Goal: Task Accomplishment & Management: Complete application form

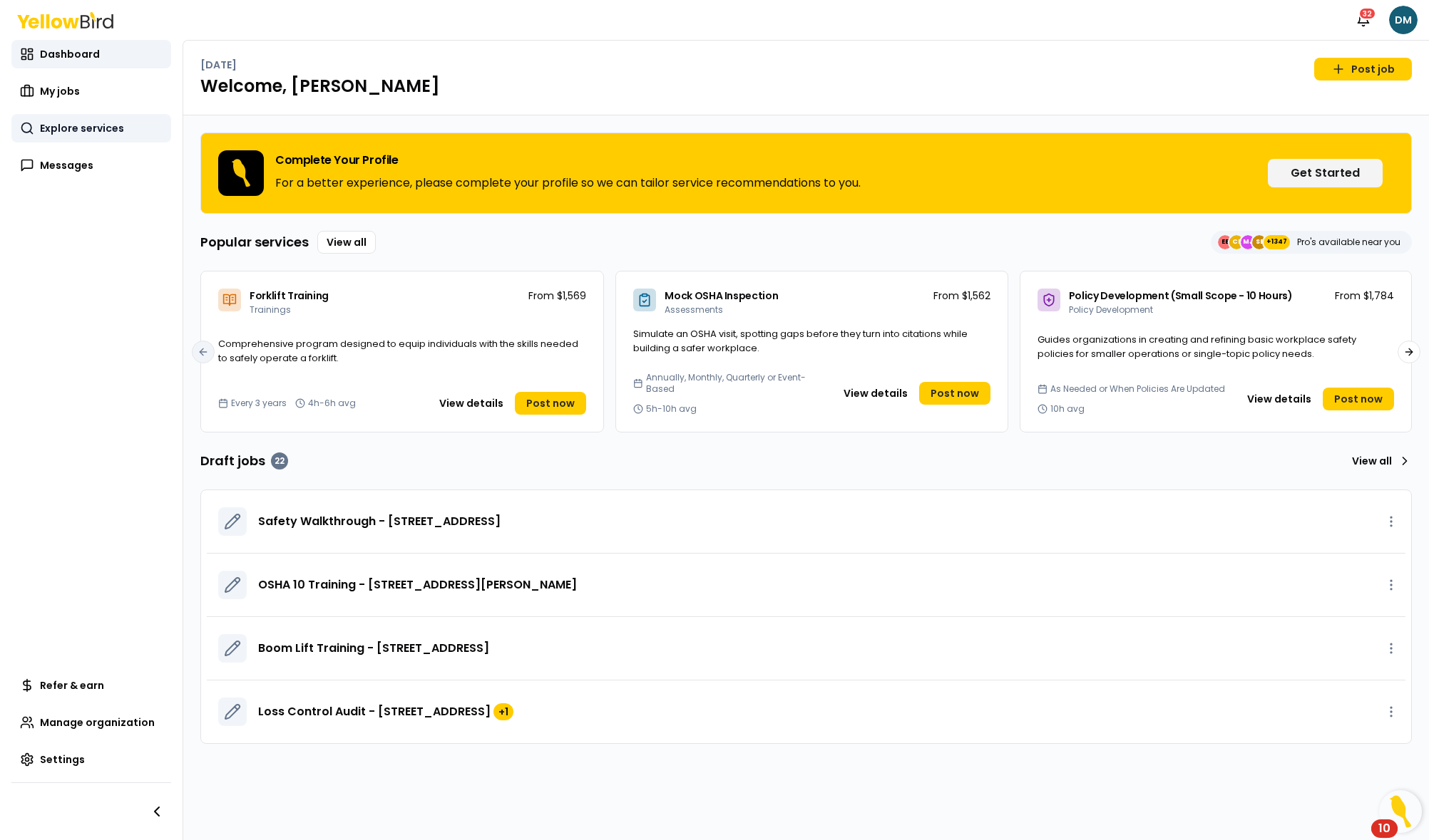
click at [67, 126] on span "Explore services" at bounding box center [82, 128] width 84 height 14
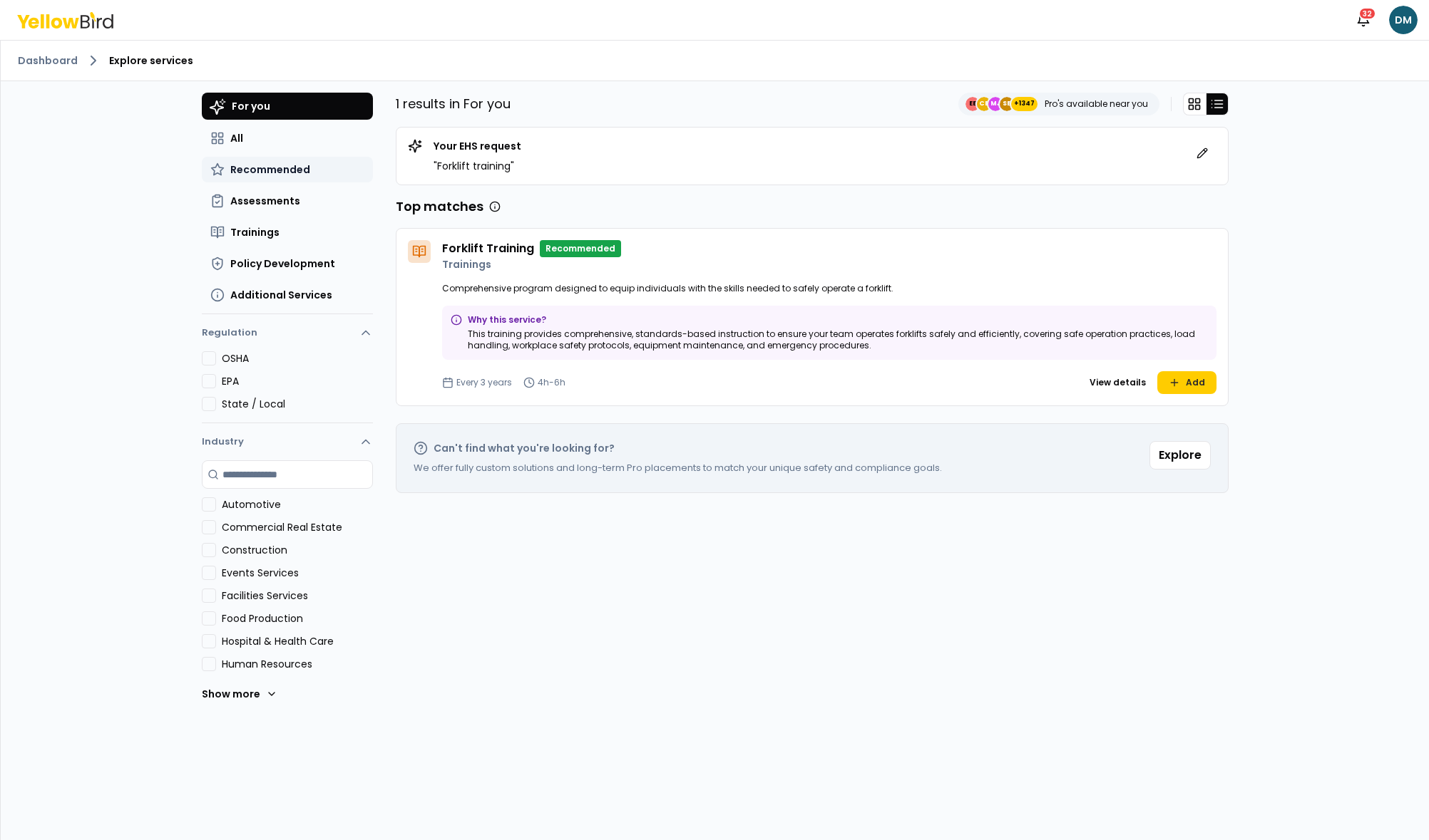
scroll to position [1, 0]
click at [296, 145] on button "All" at bounding box center [287, 137] width 171 height 26
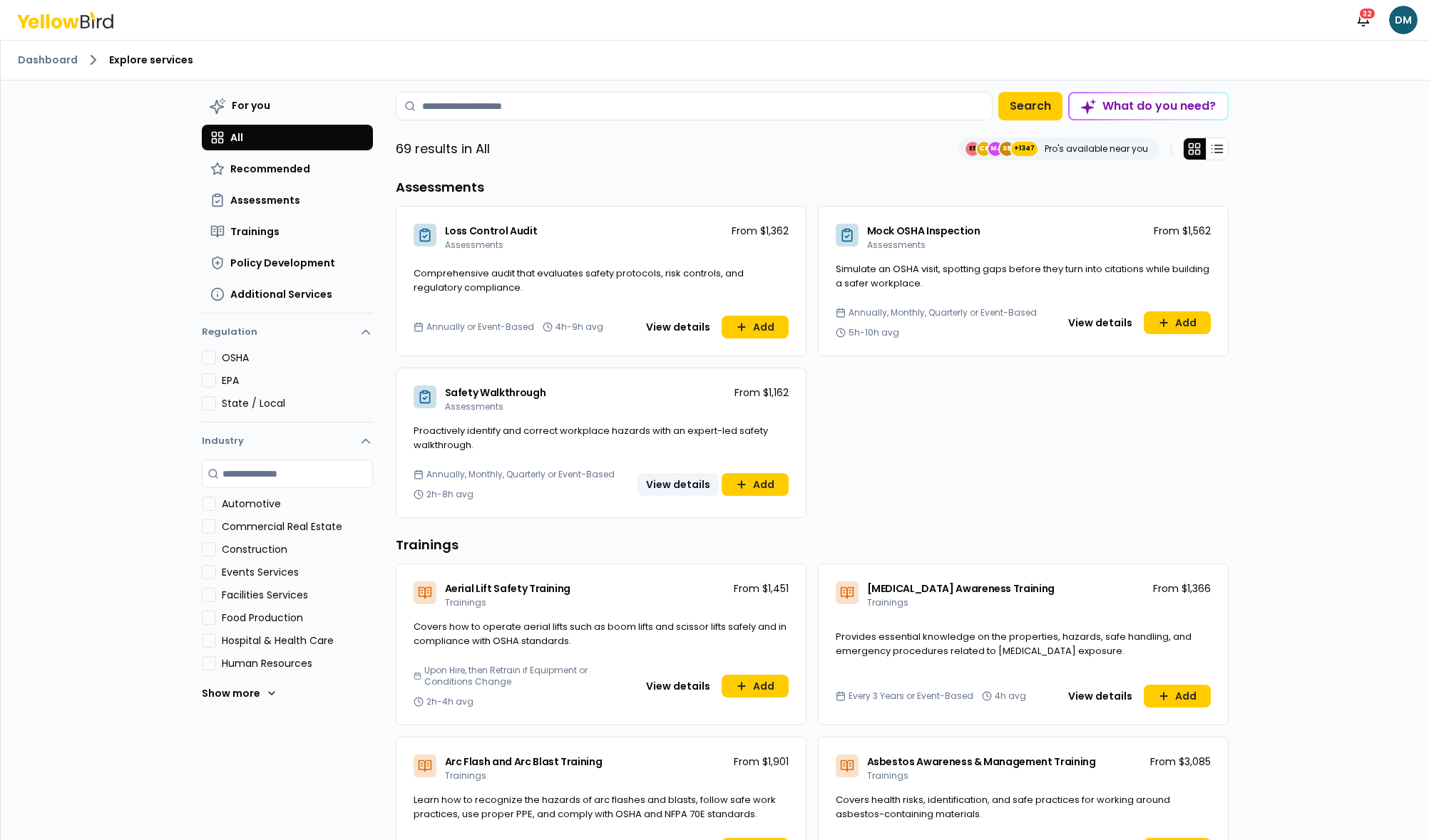
click at [673, 481] on button "View details" at bounding box center [678, 485] width 81 height 23
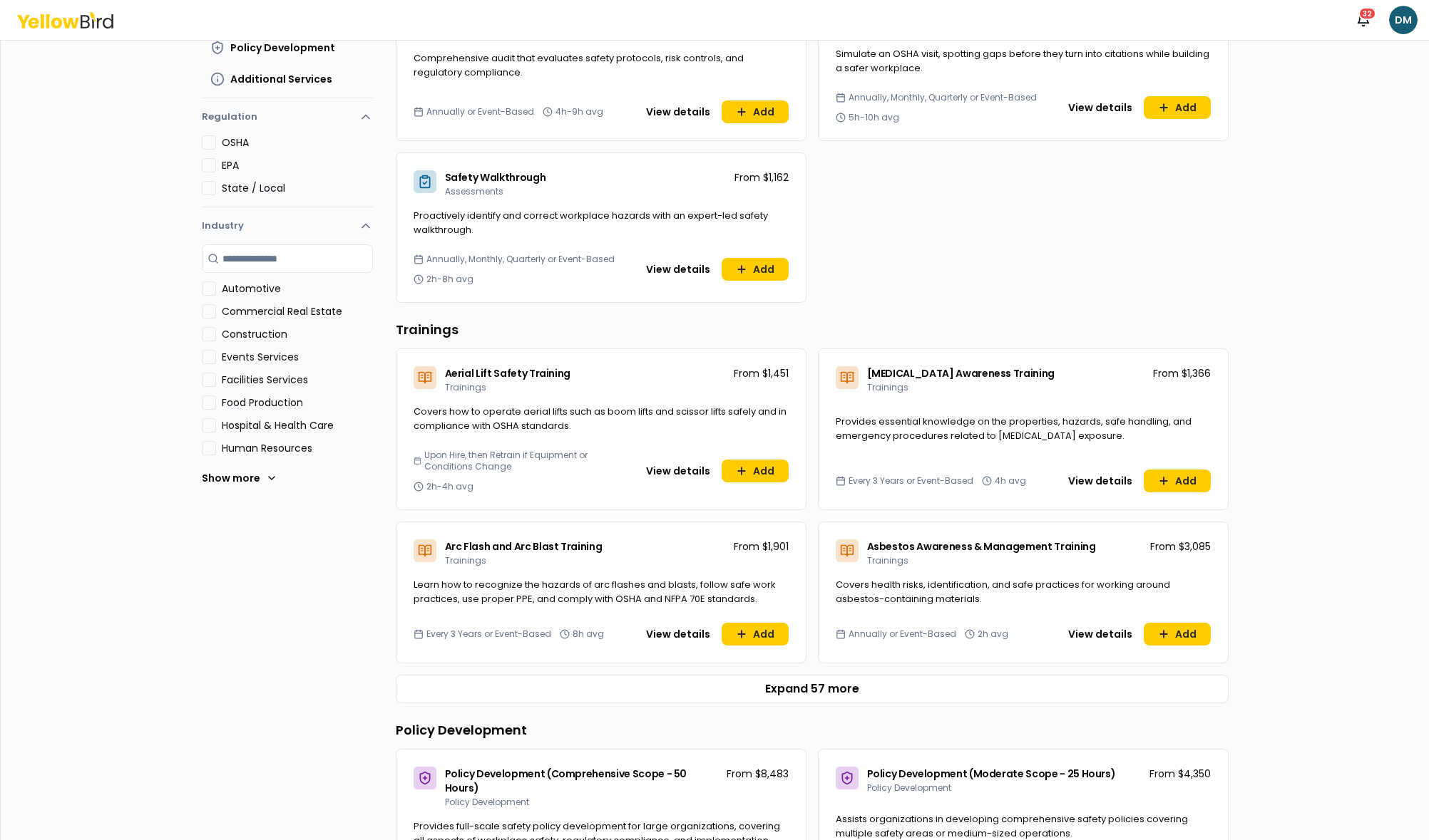
scroll to position [230, 0]
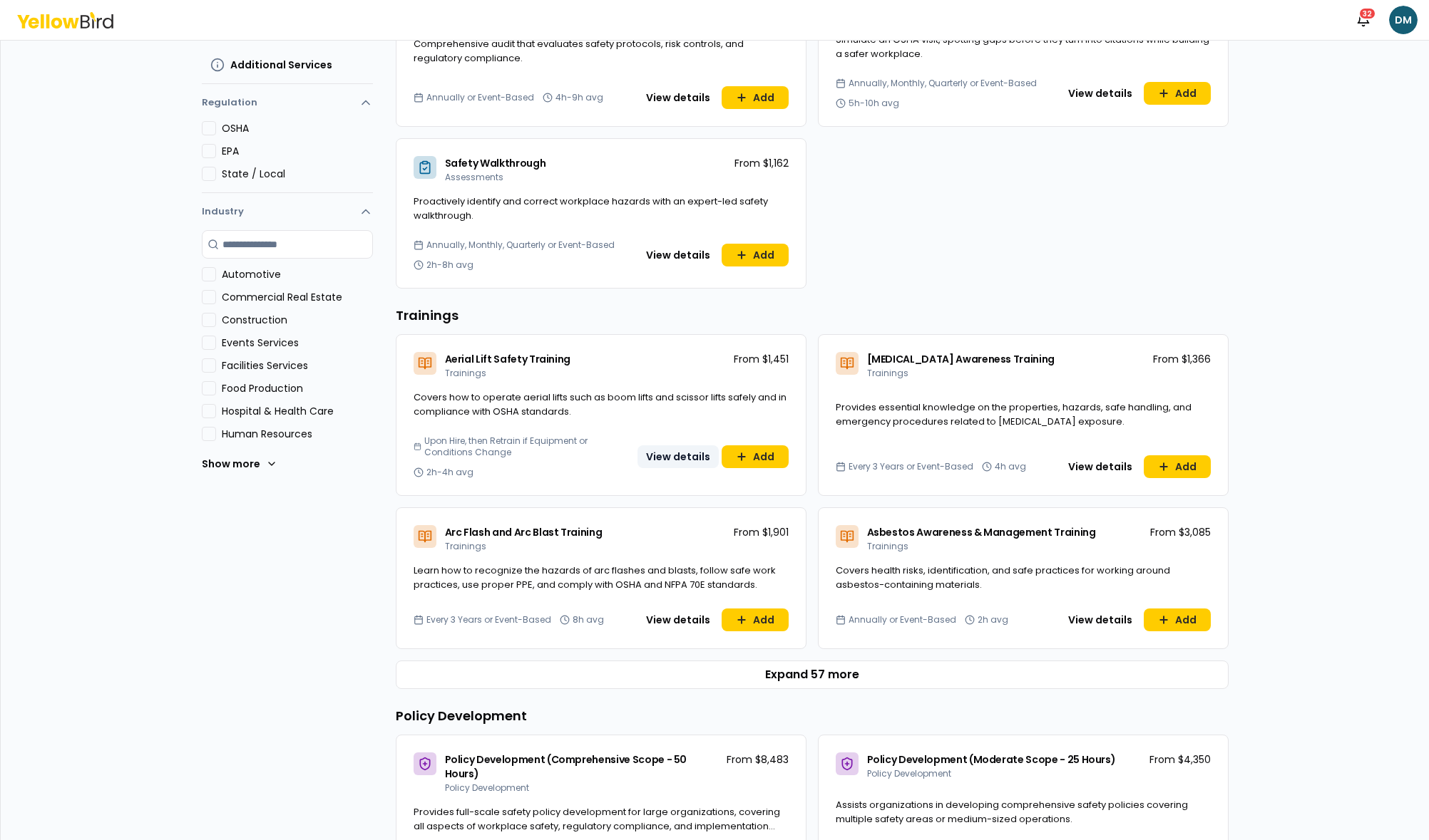
click at [674, 459] on button "View details" at bounding box center [678, 456] width 81 height 23
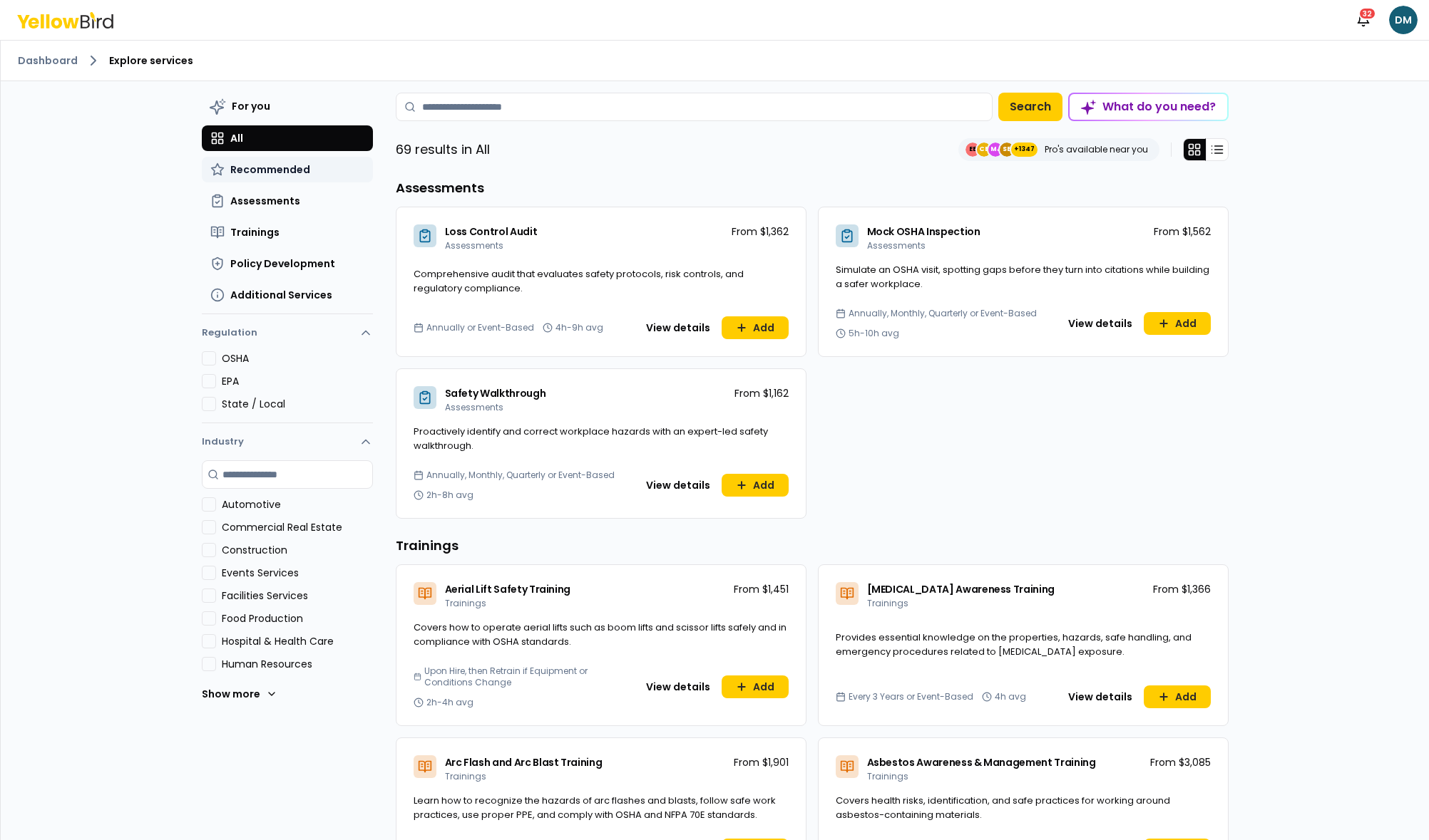
click at [279, 173] on span "Recommended" at bounding box center [270, 169] width 80 height 14
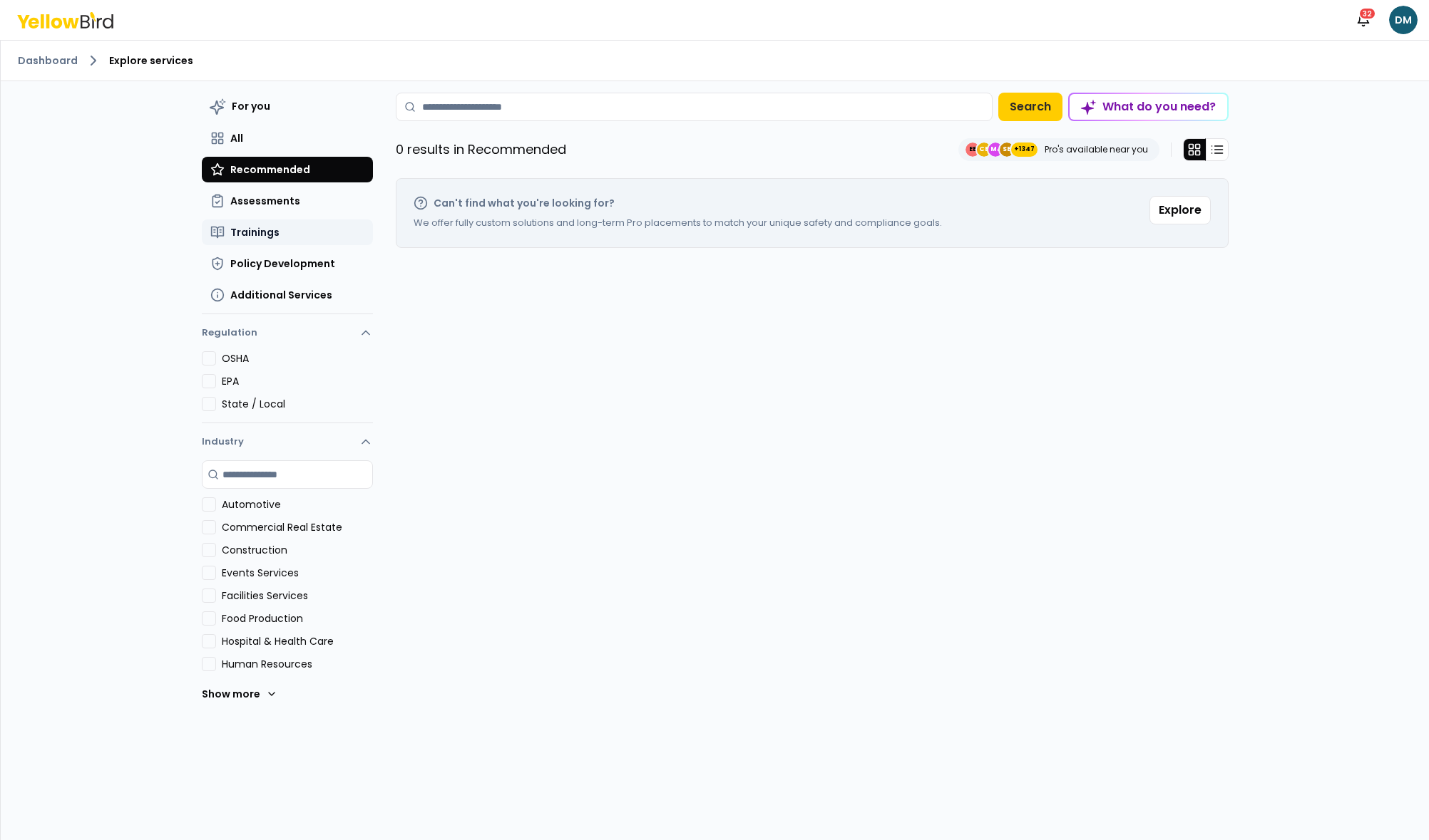
click at [265, 231] on span "Trainings" at bounding box center [255, 232] width 49 height 14
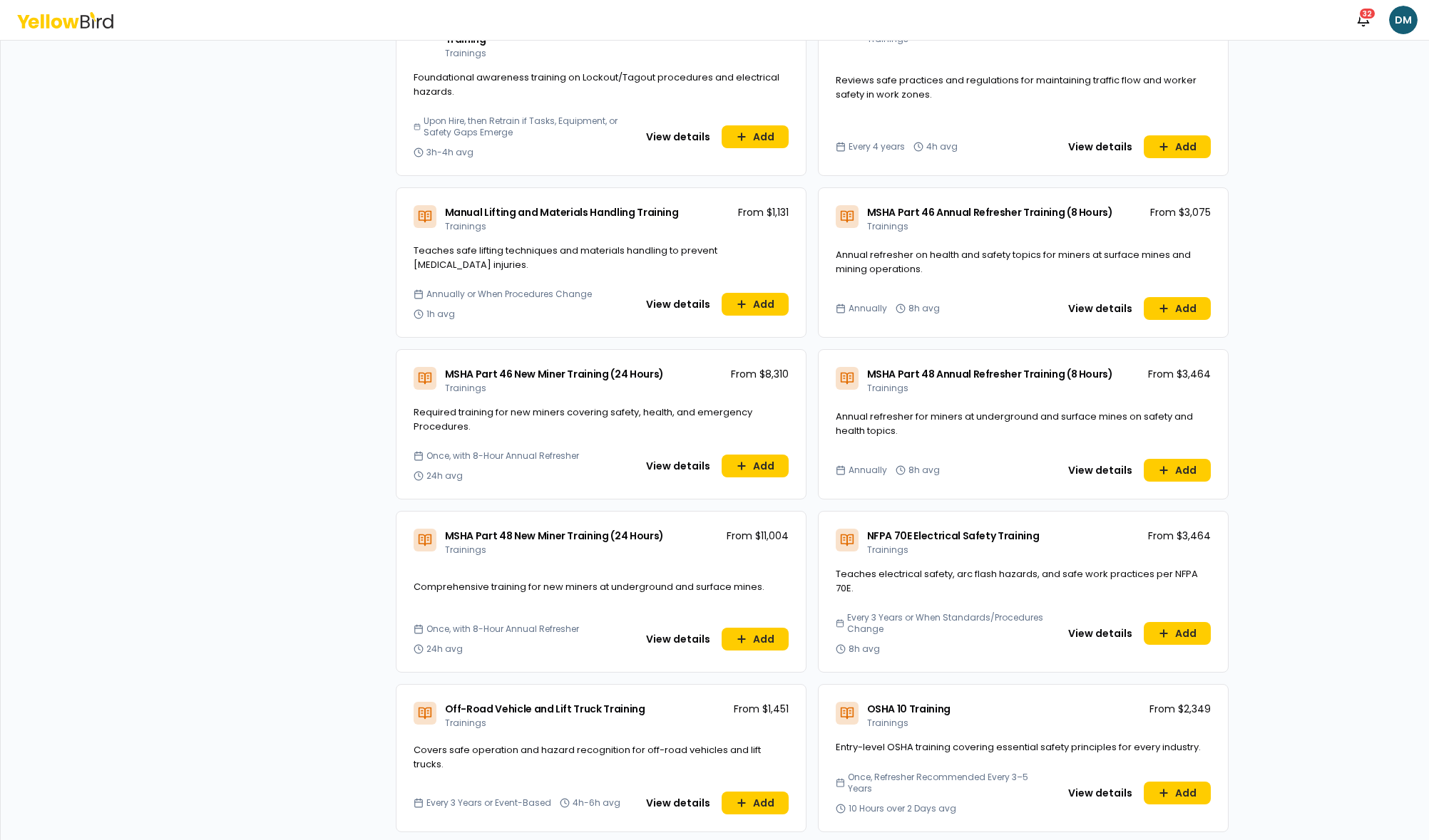
scroll to position [3039, 0]
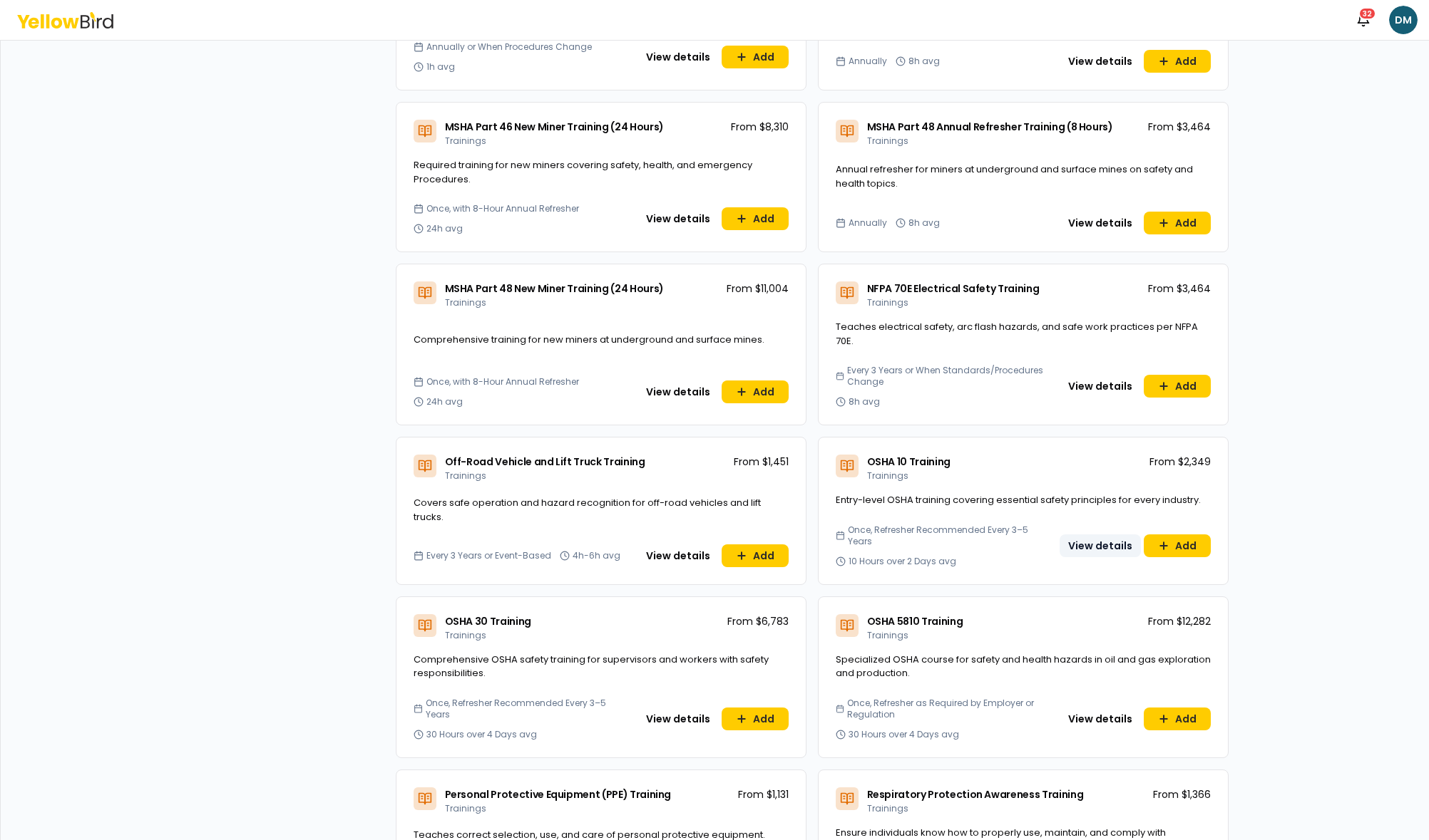
click at [1094, 534] on button "View details" at bounding box center [1099, 545] width 81 height 23
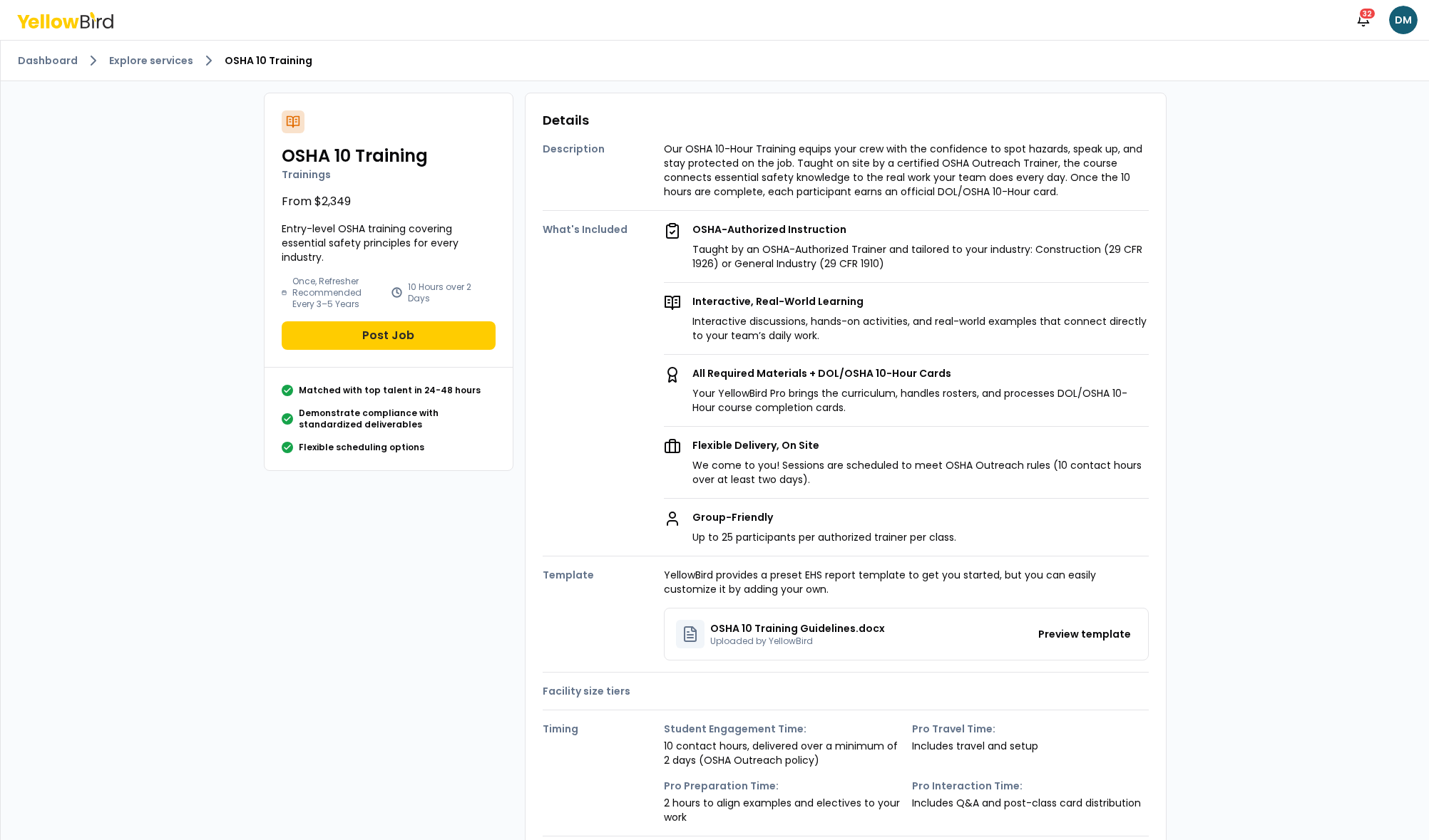
click at [1000, 459] on p "We come to you! Sessions are scheduled to meet OSHA Outreach rules (10 contact …" at bounding box center [920, 473] width 457 height 28
click at [978, 442] on p "Flexible Delivery, On Site" at bounding box center [920, 445] width 457 height 14
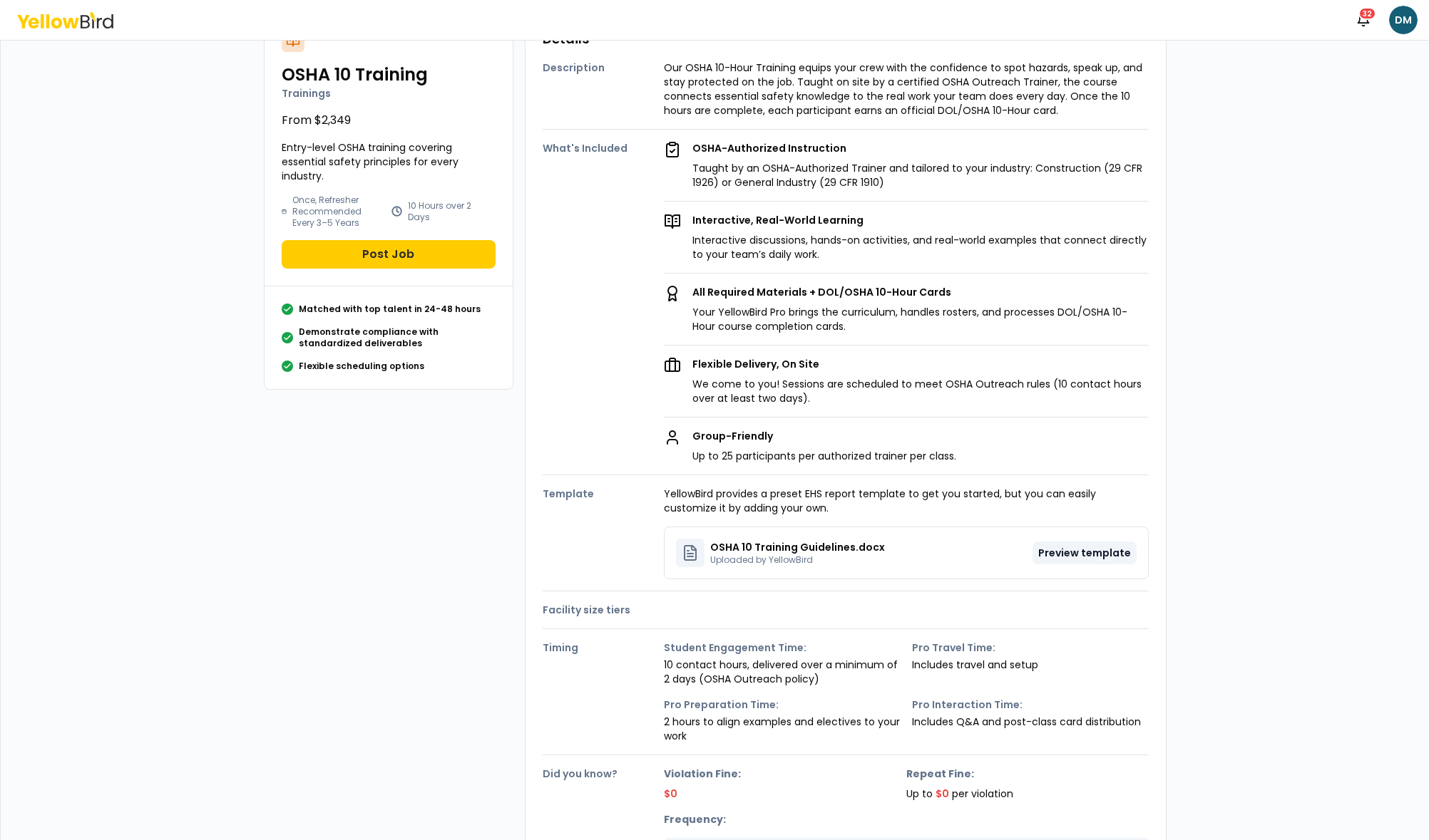
click at [1107, 548] on button "Preview template" at bounding box center [1085, 553] width 104 height 23
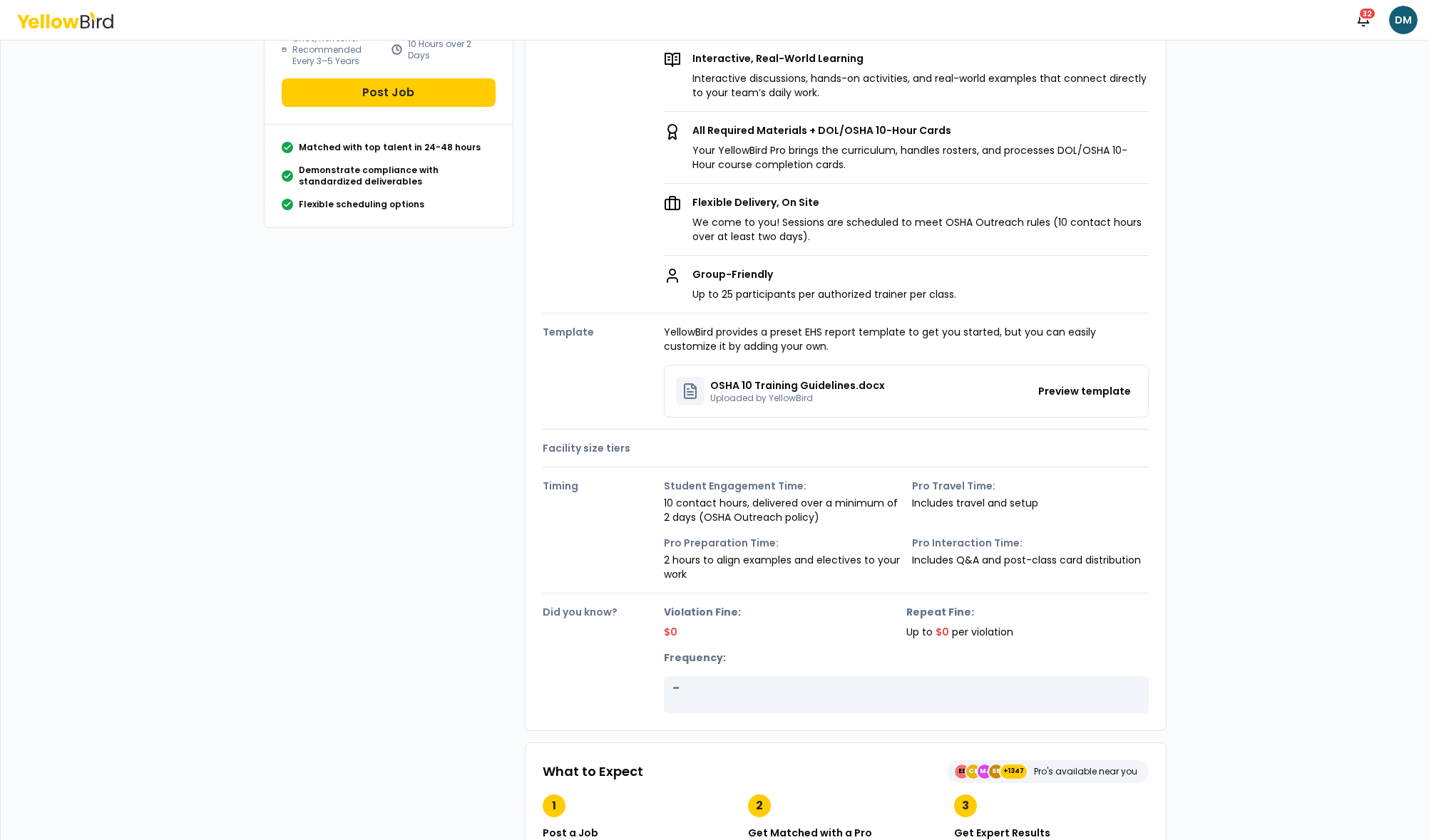
scroll to position [283, 0]
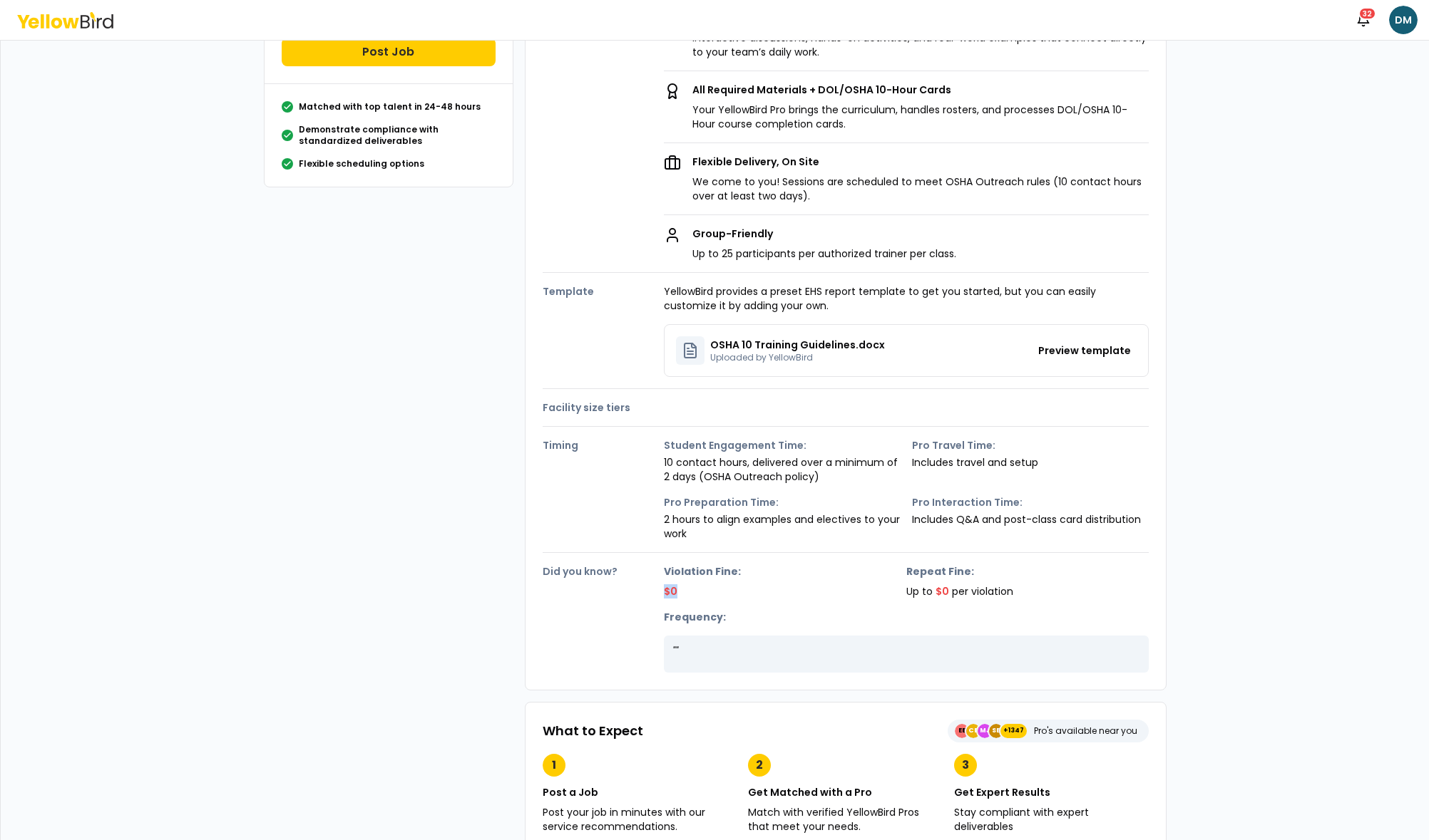
drag, startPoint x: 665, startPoint y: 597, endPoint x: 823, endPoint y: 597, distance: 158.0
click at [820, 597] on p "$0" at bounding box center [785, 591] width 243 height 14
click at [823, 597] on p "$0" at bounding box center [785, 591] width 243 height 14
click at [946, 599] on div "Violation Fine: $0 Repeat Fine: Up to $0 per violation Frequency: " "" at bounding box center [906, 619] width 485 height 108
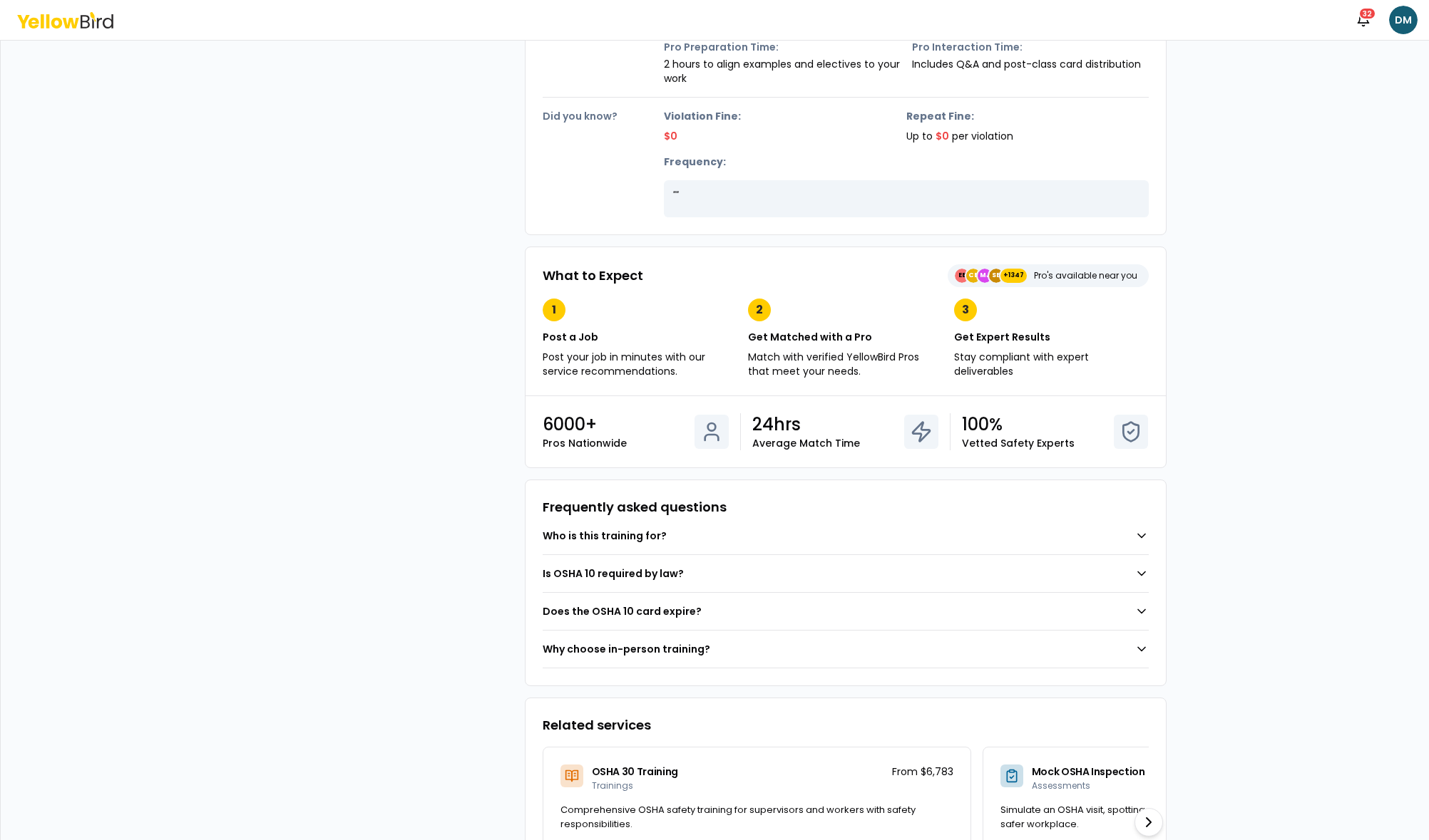
scroll to position [754, 0]
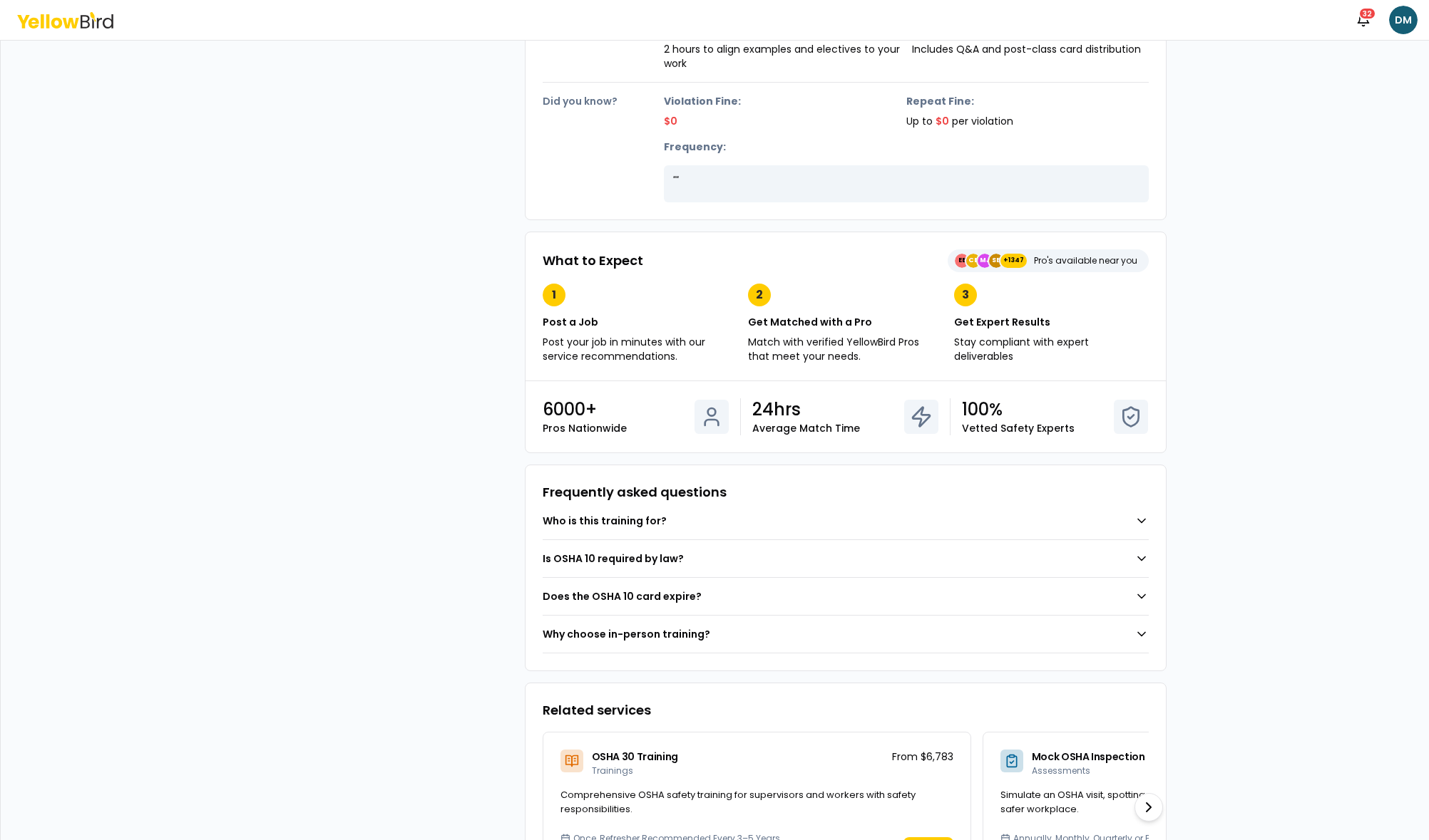
click at [817, 522] on button "Who is this training for?" at bounding box center [846, 521] width 606 height 37
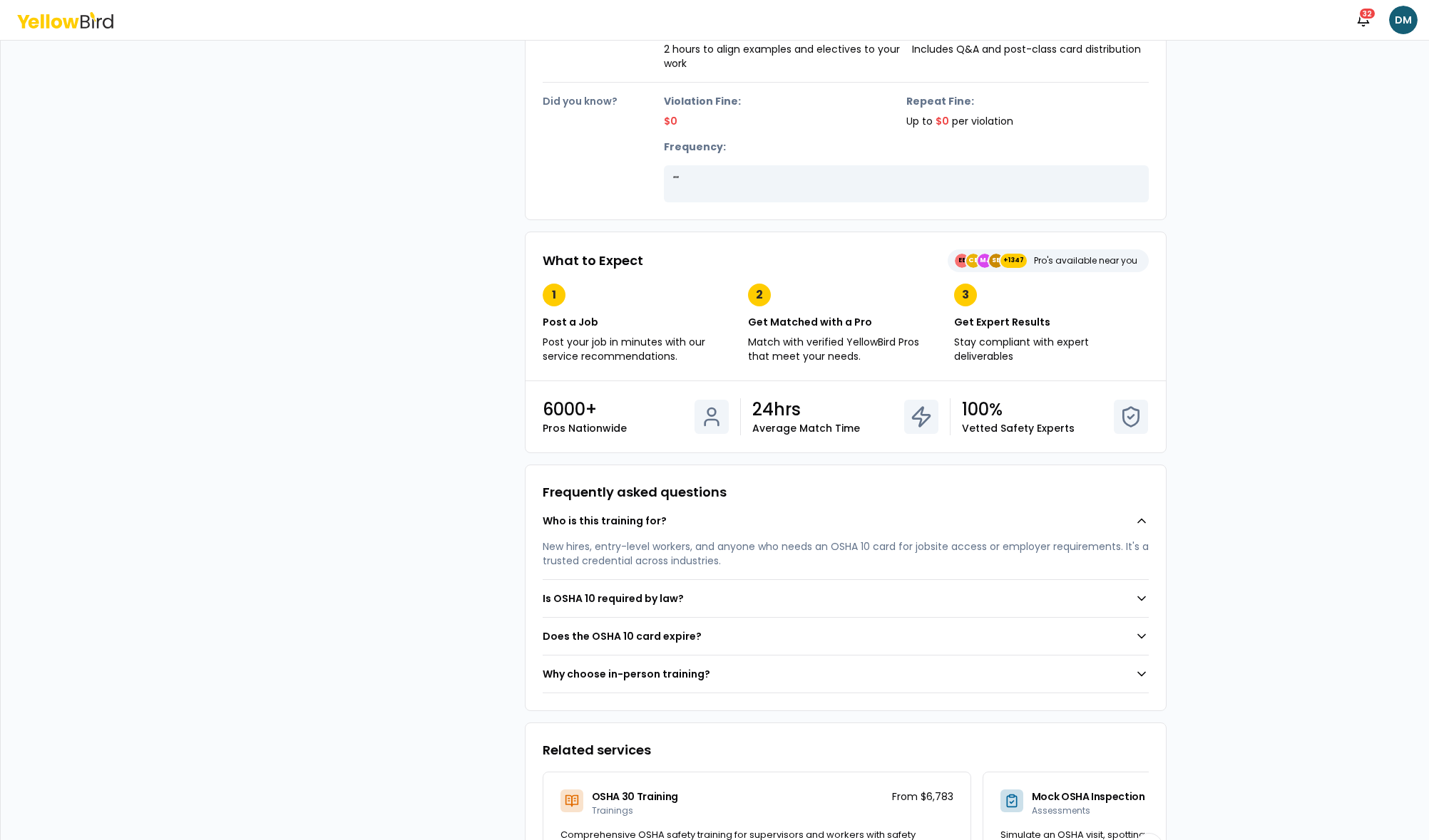
click at [817, 522] on button "Who is this training for?" at bounding box center [846, 521] width 606 height 37
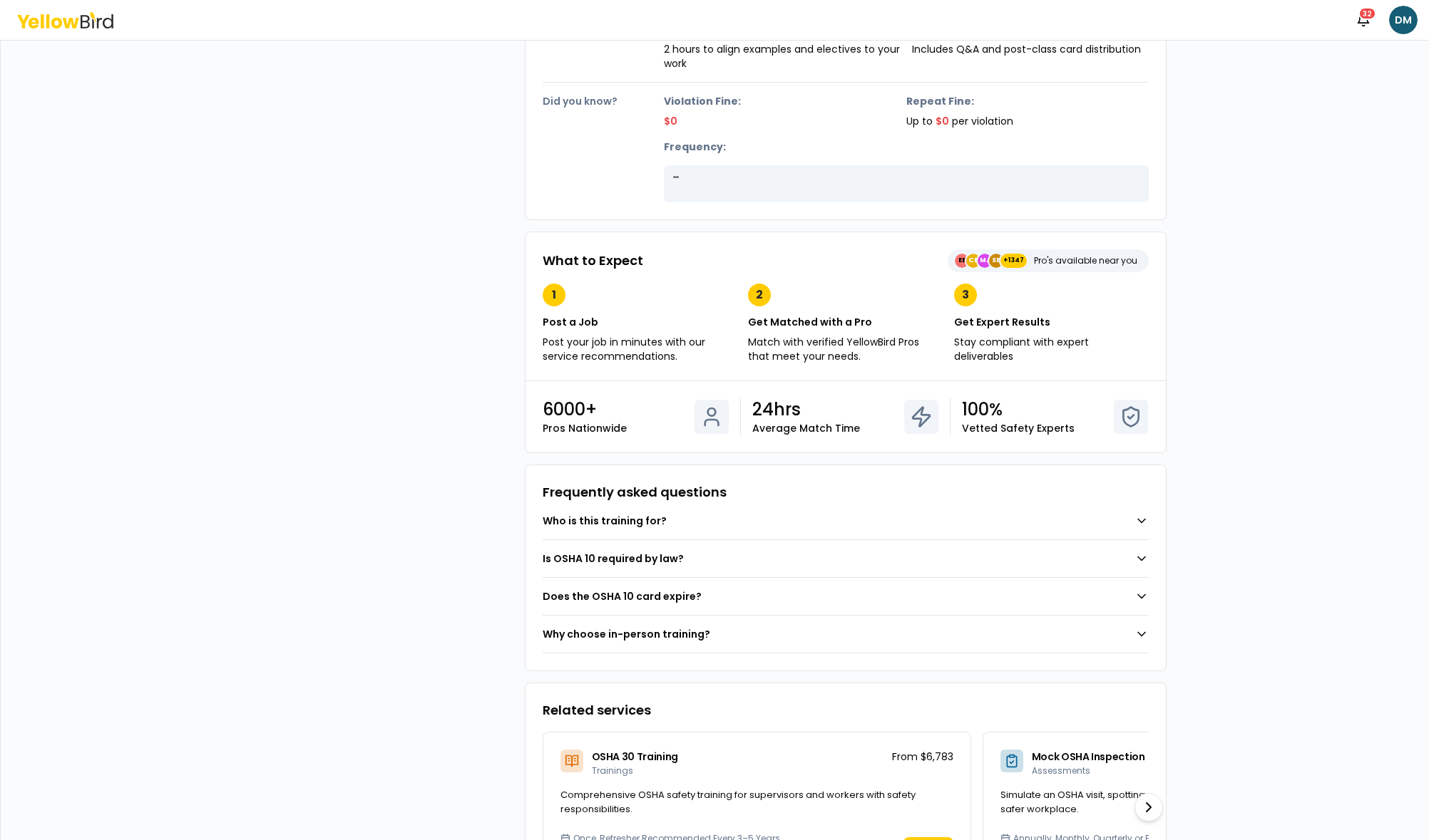
click at [844, 527] on button "Who is this training for?" at bounding box center [846, 521] width 606 height 37
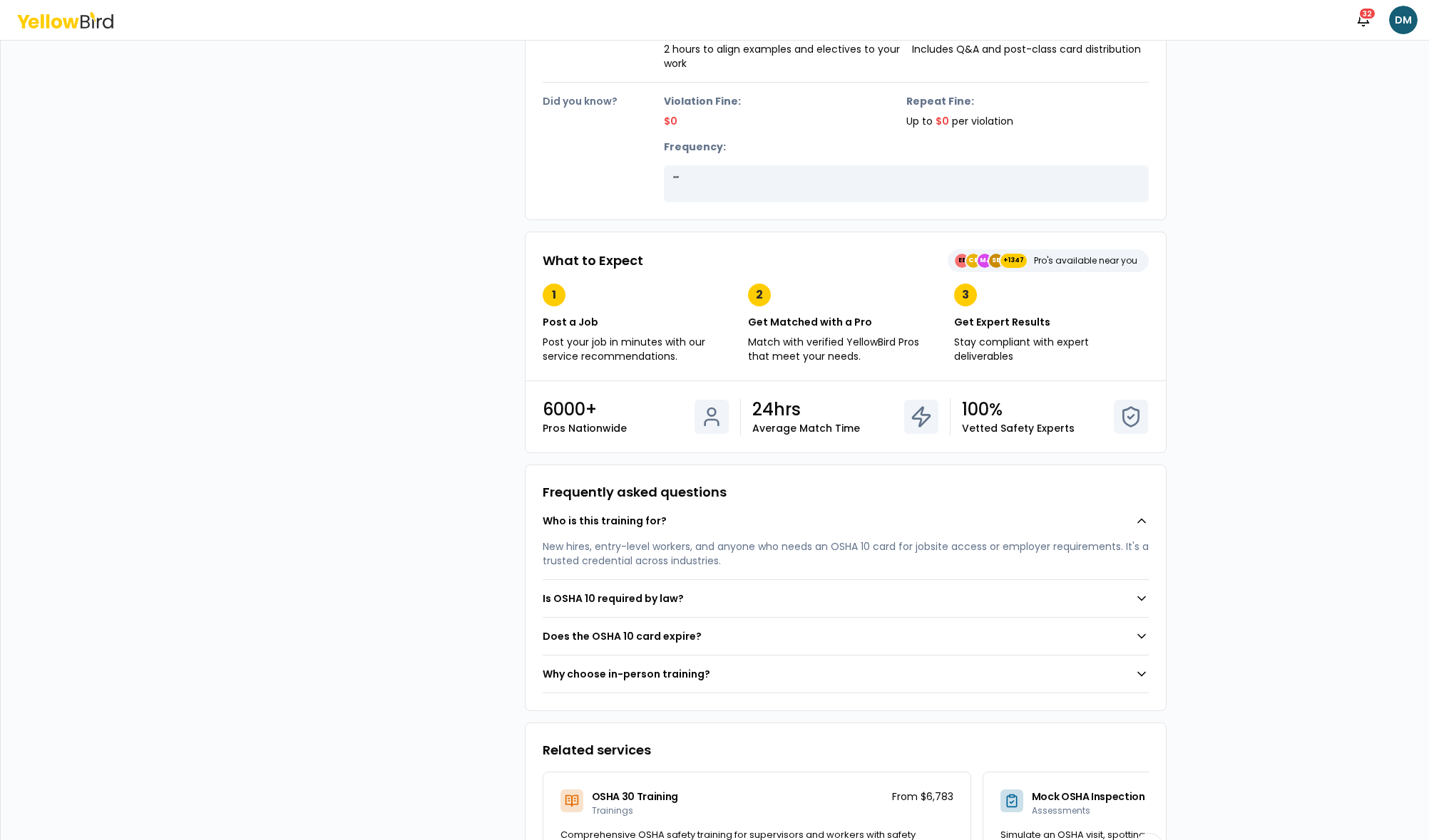
click at [819, 603] on button "Is OSHA 10 required by law?" at bounding box center [846, 599] width 606 height 37
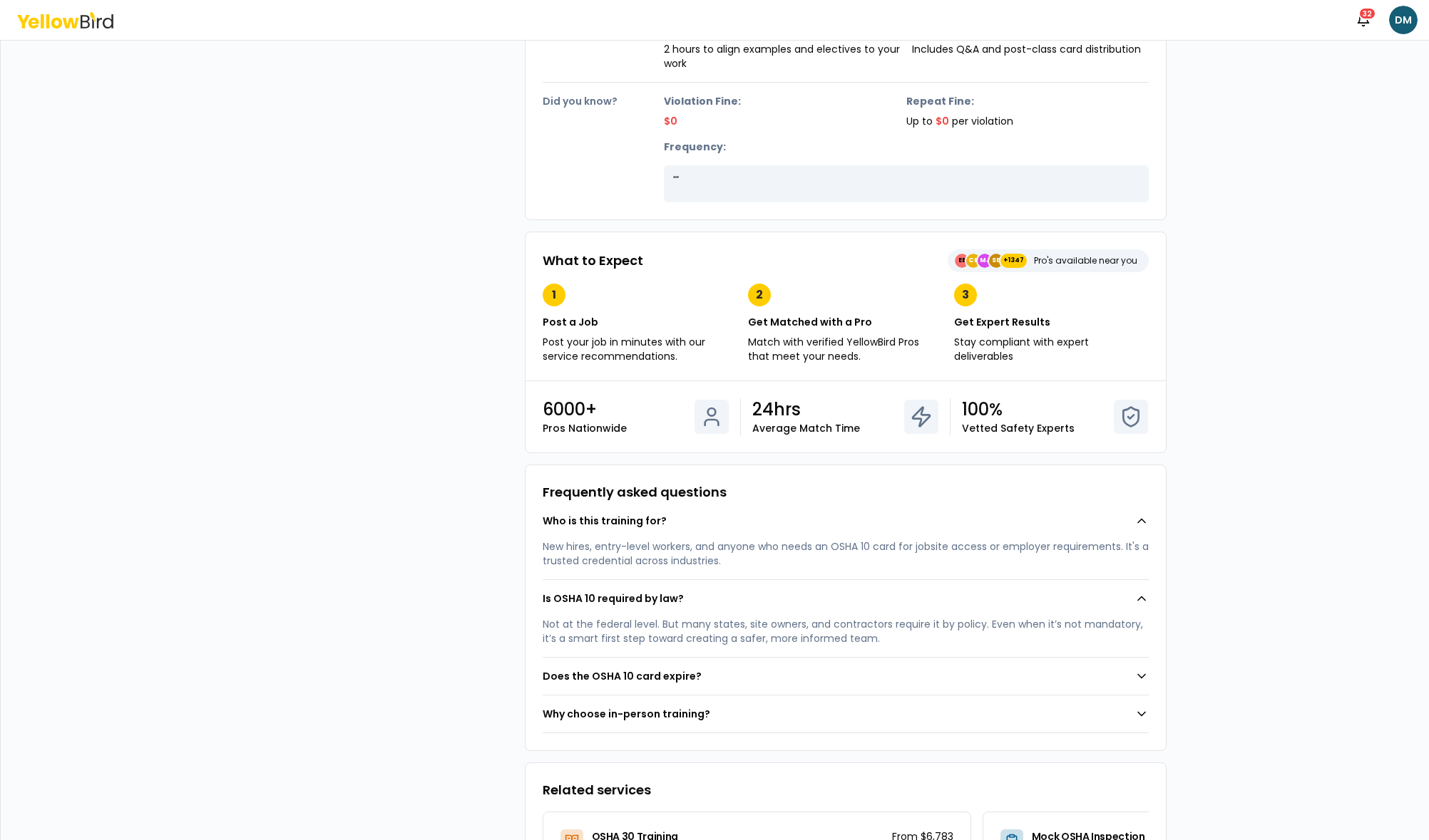
drag, startPoint x: 858, startPoint y: 688, endPoint x: 879, endPoint y: 680, distance: 22.5
click at [858, 688] on button "Does the OSHA 10 card expire?" at bounding box center [846, 676] width 606 height 37
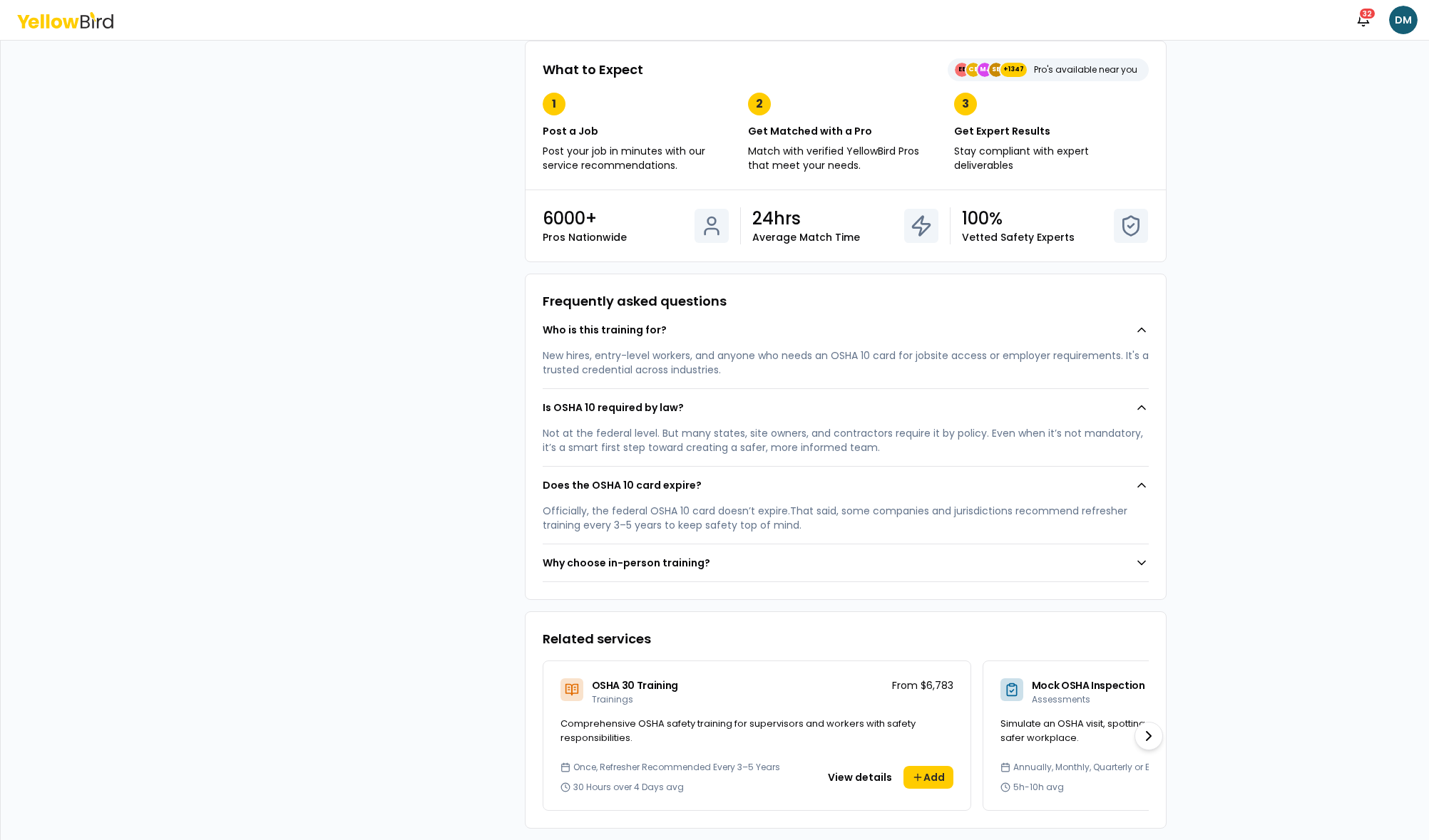
scroll to position [945, 0]
click at [1145, 736] on icon at bounding box center [1148, 737] width 17 height 17
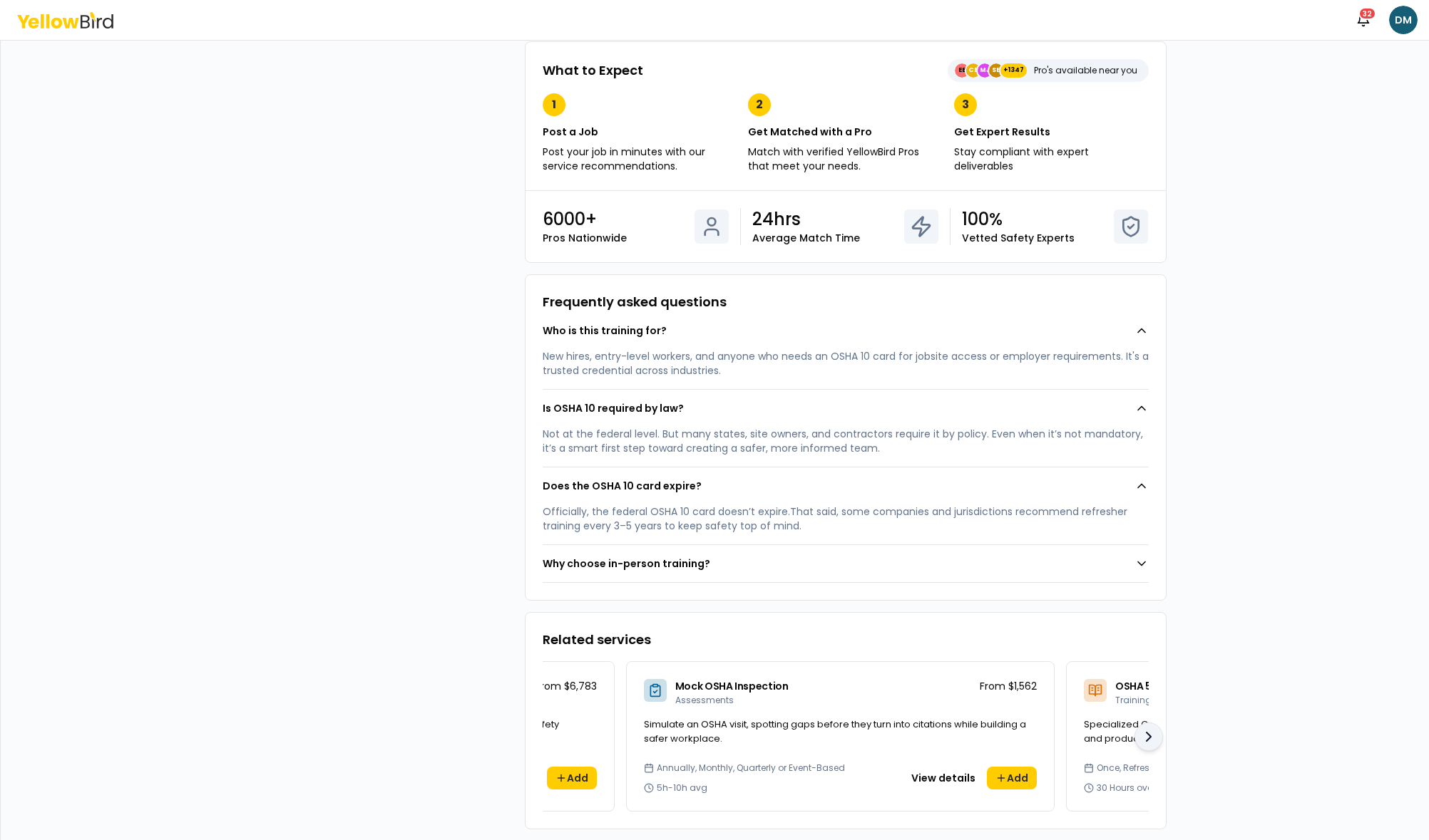
click at [1145, 736] on icon at bounding box center [1148, 737] width 17 height 17
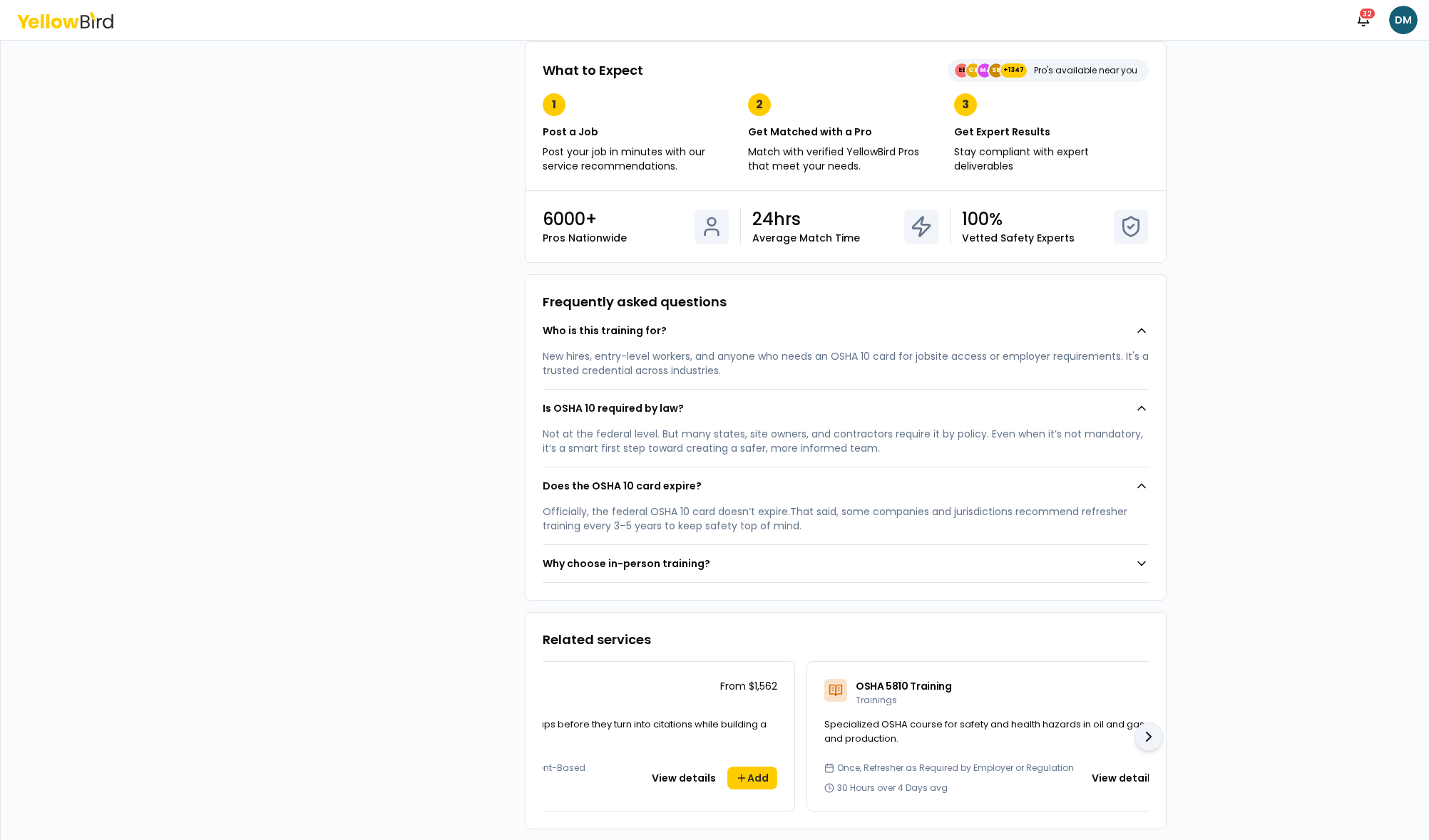
scroll to position [0, 702]
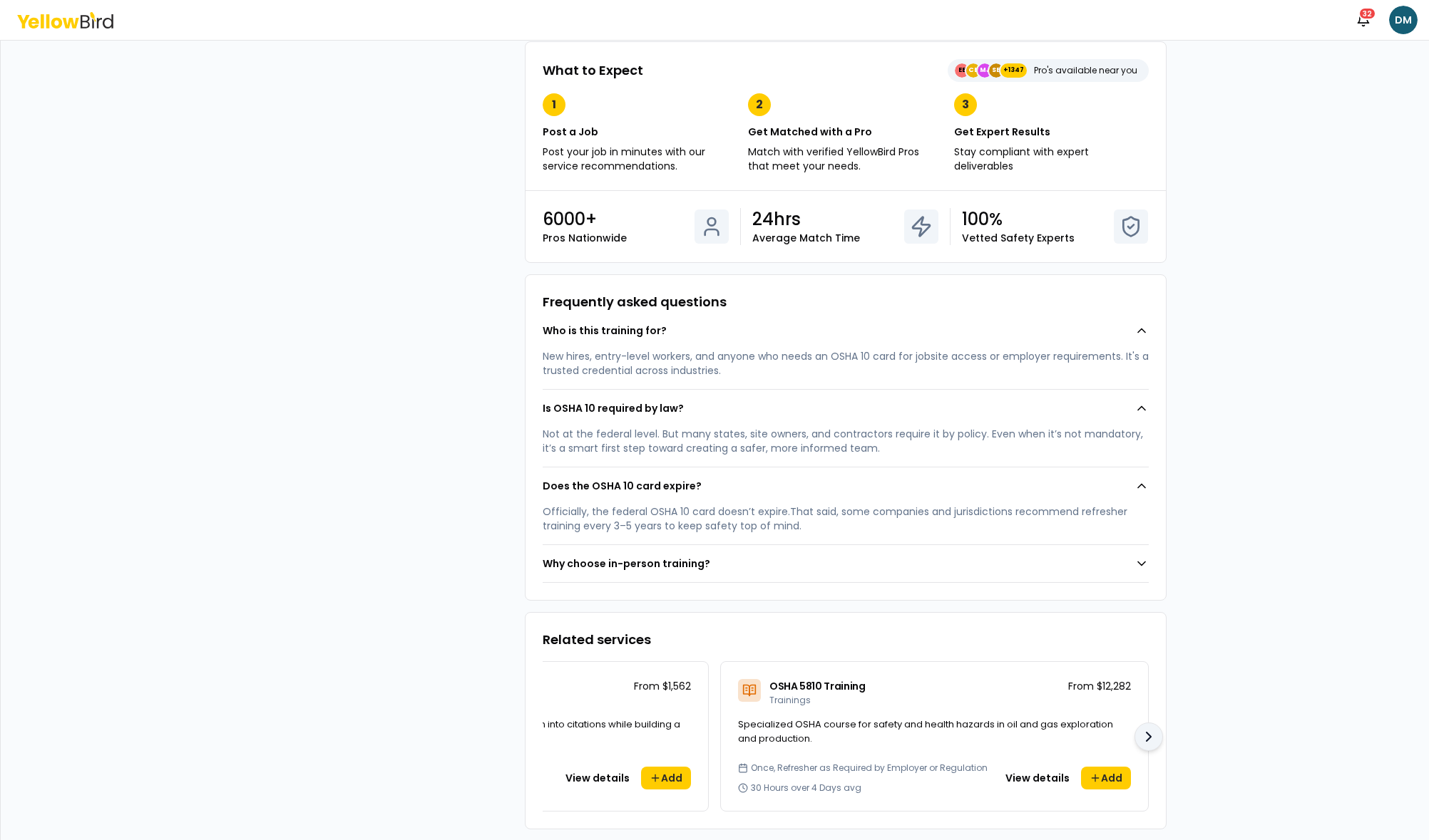
click at [1145, 736] on icon at bounding box center [1148, 737] width 17 height 17
click at [1144, 747] on button at bounding box center [1148, 737] width 28 height 28
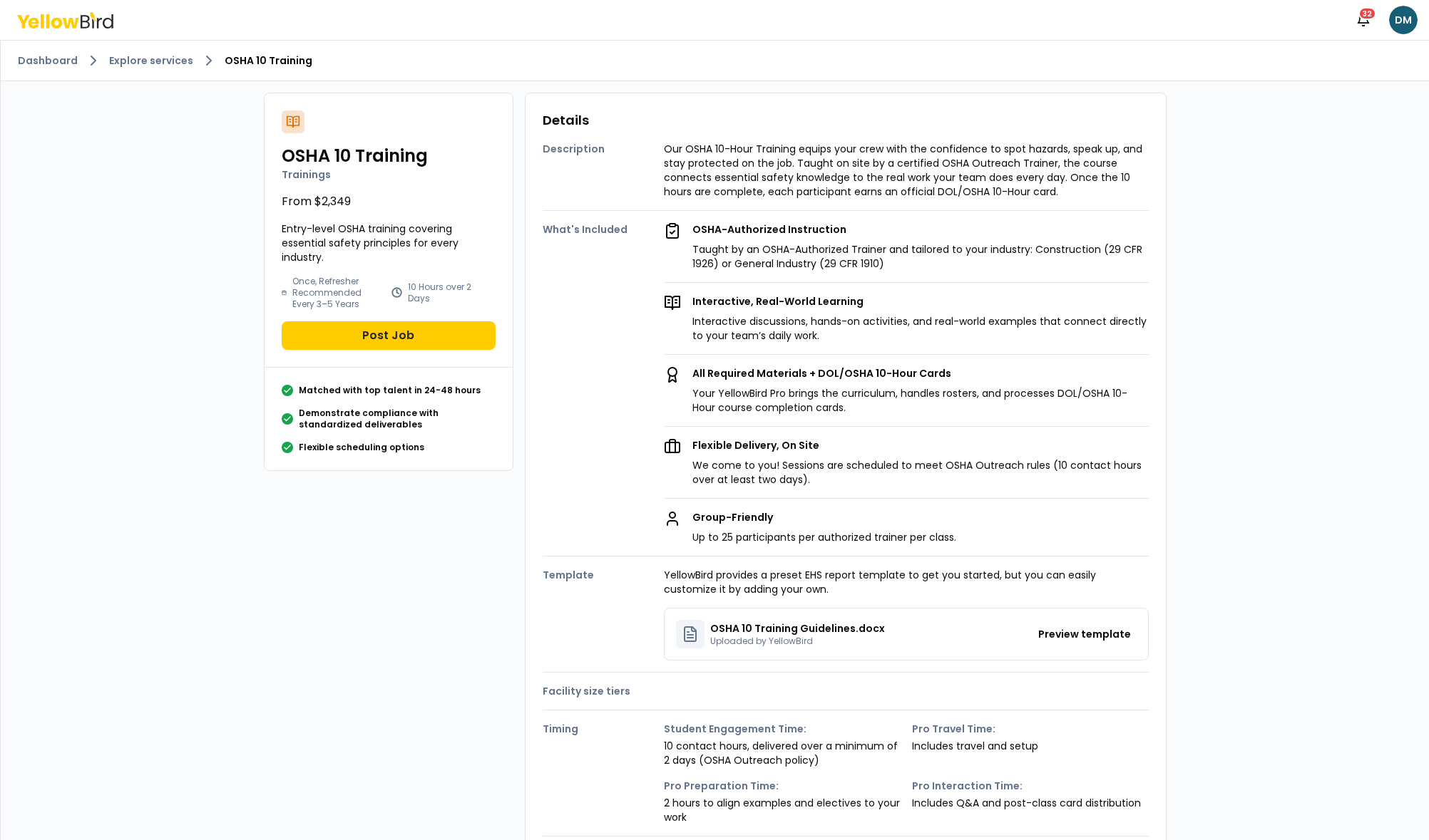
drag, startPoint x: 1024, startPoint y: 563, endPoint x: 964, endPoint y: 595, distance: 68.0
click at [964, 595] on div "Template YellowBird provides a preset EHS report template to get you started, b…" at bounding box center [846, 608] width 606 height 104
click at [885, 591] on p "YellowBird provides a preset EHS report template to get you started, but you ca…" at bounding box center [906, 582] width 485 height 28
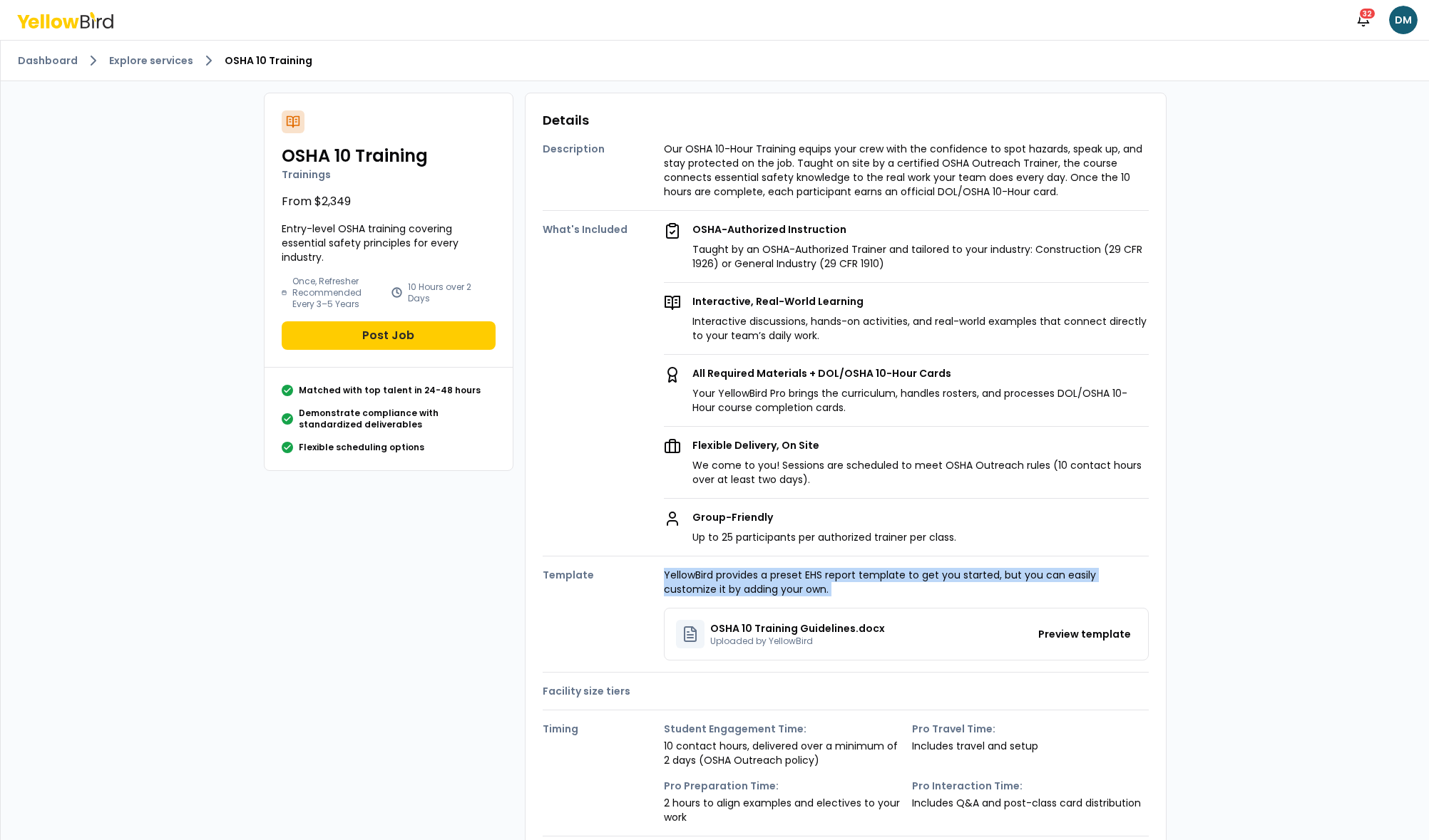
click at [941, 599] on div "YellowBird provides a preset EHS report template to get you started, but you ca…" at bounding box center [906, 614] width 485 height 93
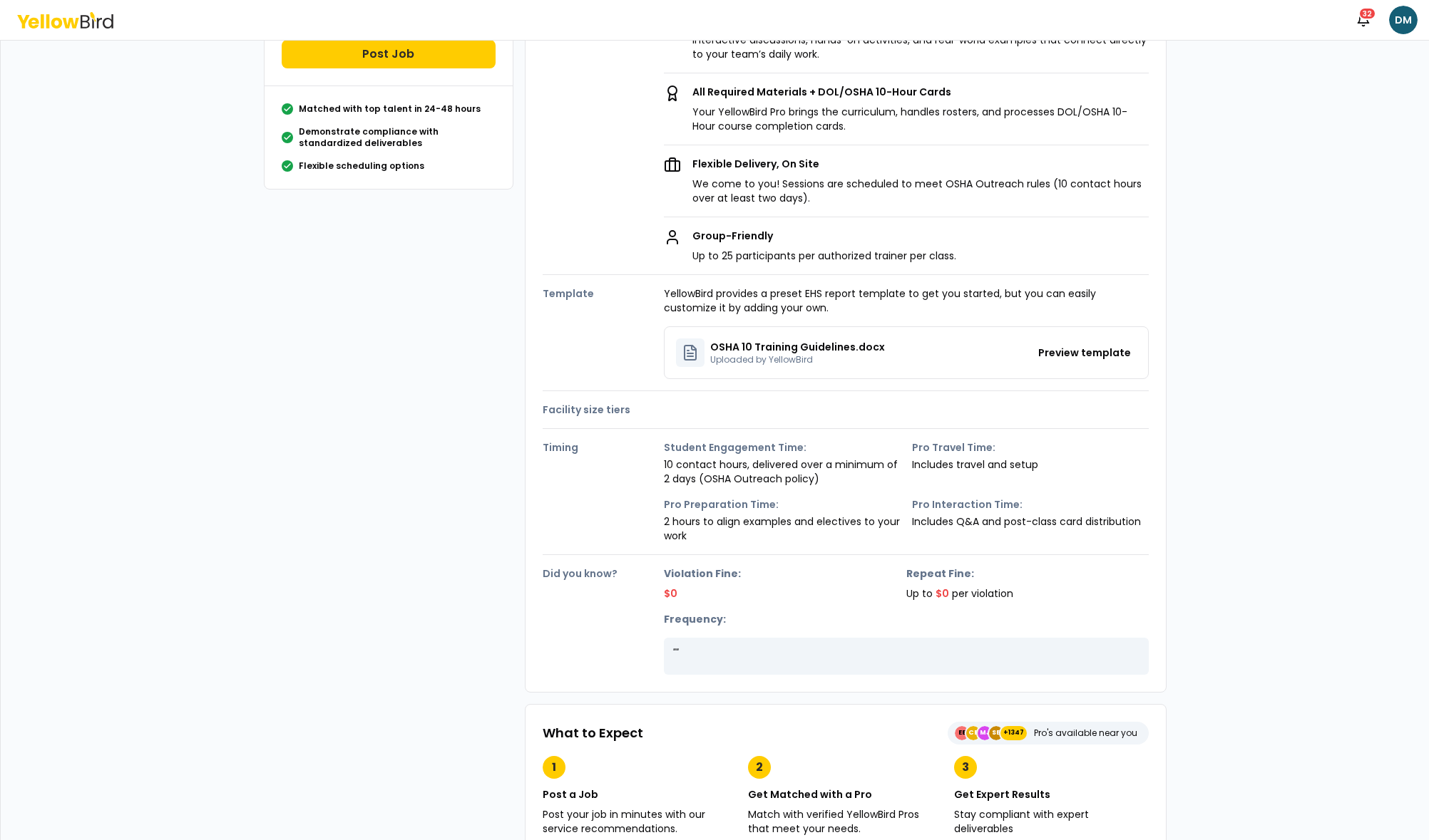
scroll to position [280, 0]
drag, startPoint x: 676, startPoint y: 656, endPoint x: 710, endPoint y: 652, distance: 34.2
click at [682, 653] on p "" "" at bounding box center [906, 654] width 468 height 14
click at [771, 656] on p "" "" at bounding box center [906, 654] width 468 height 14
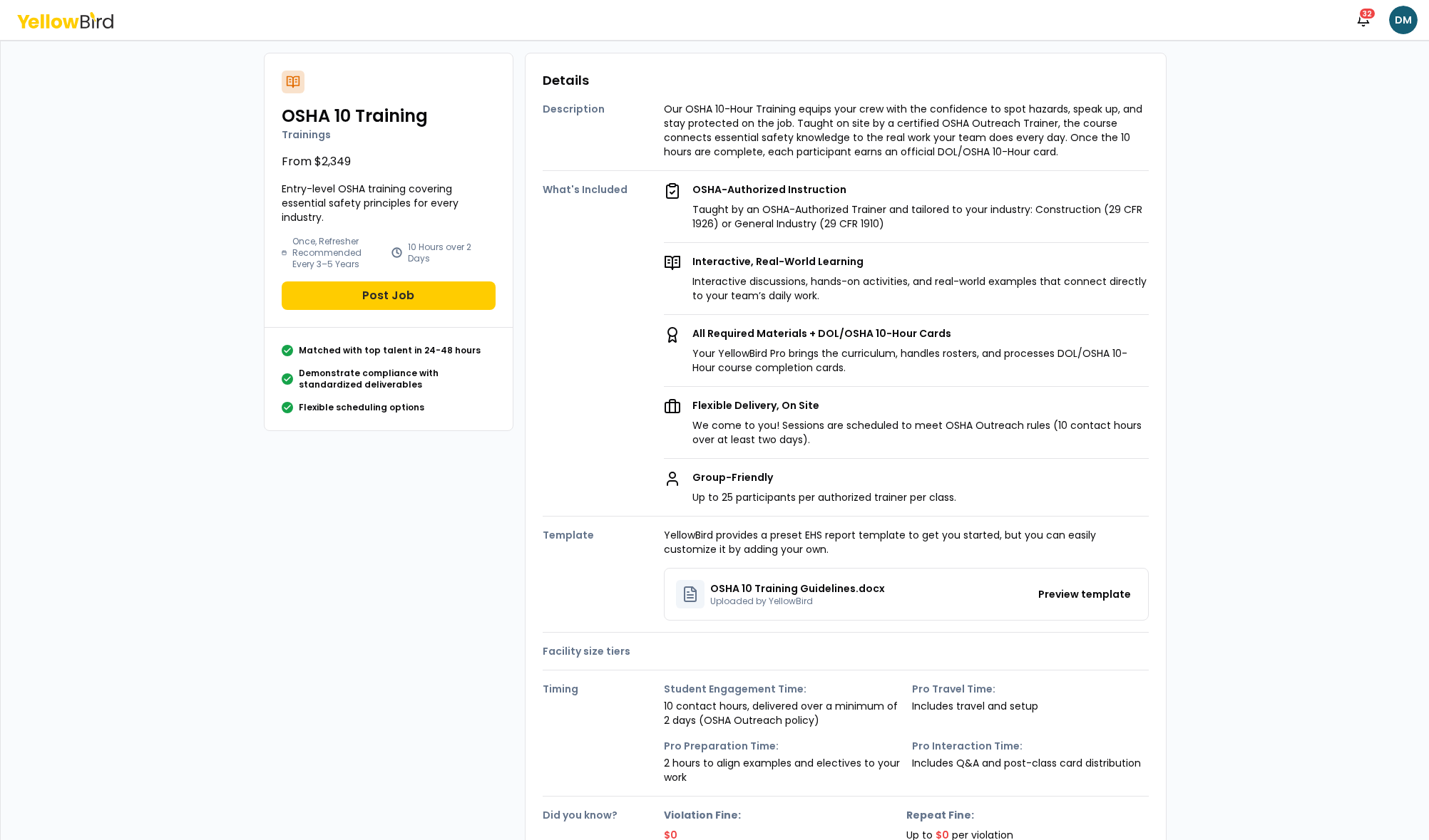
scroll to position [0, 0]
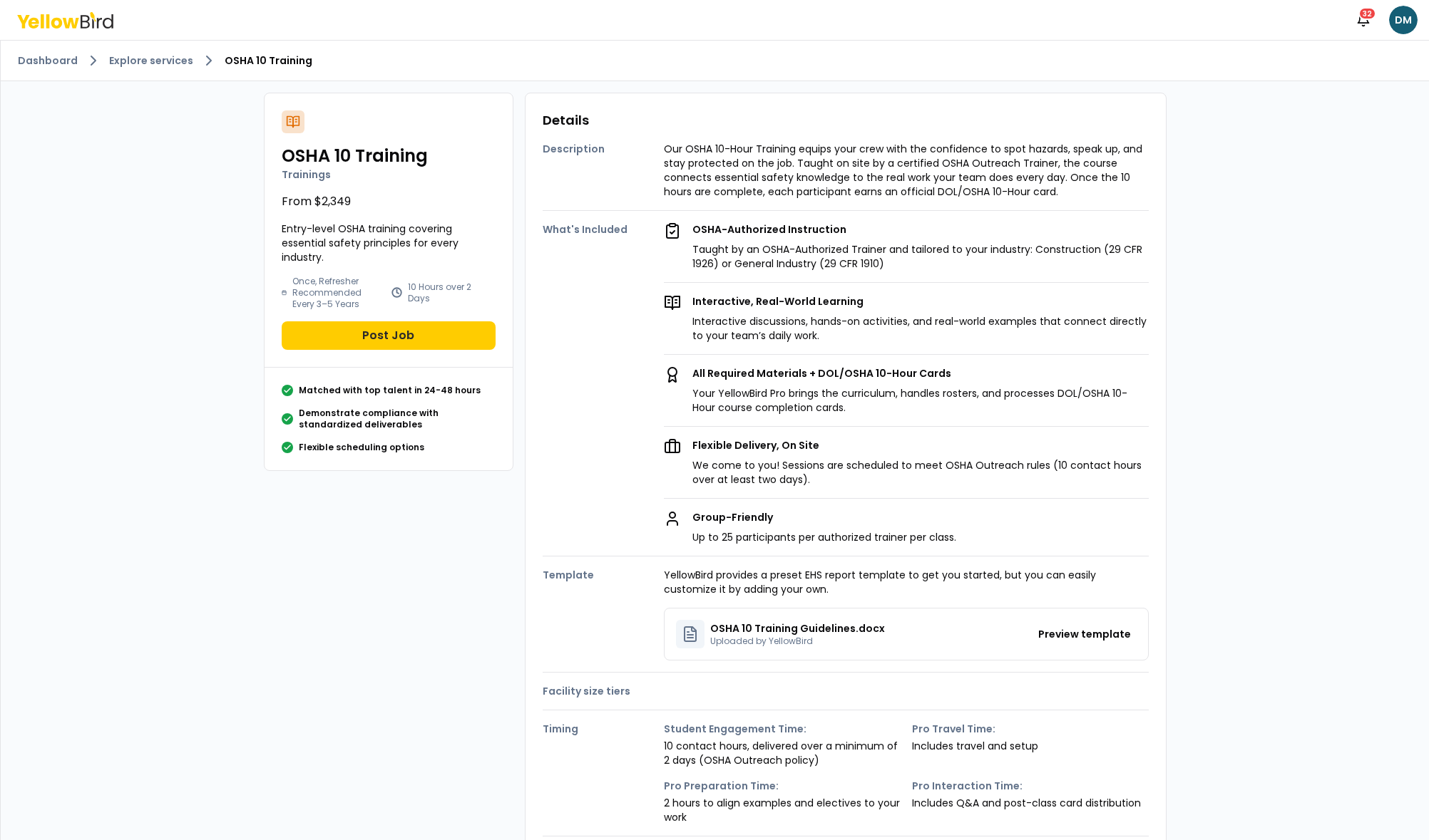
click at [416, 246] on p "Entry-level OSHA training covering essential safety principles for every indust…" at bounding box center [388, 243] width 214 height 43
click at [157, 71] on div "Dashboard Explore services OSHA 10 Training" at bounding box center [715, 61] width 1428 height 41
click at [157, 64] on link "Explore services" at bounding box center [151, 60] width 84 height 14
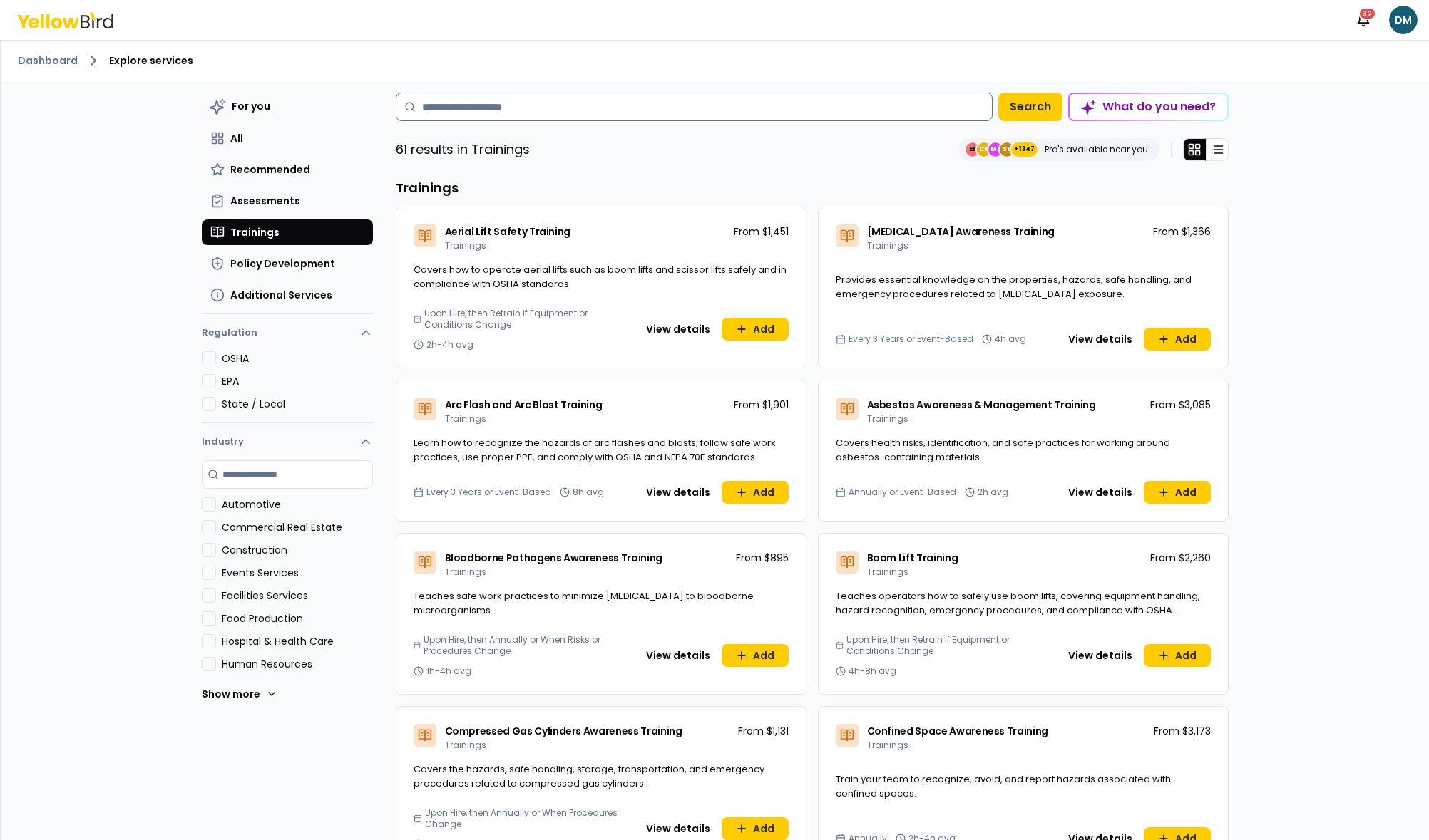
click at [556, 114] on input at bounding box center [694, 107] width 597 height 28
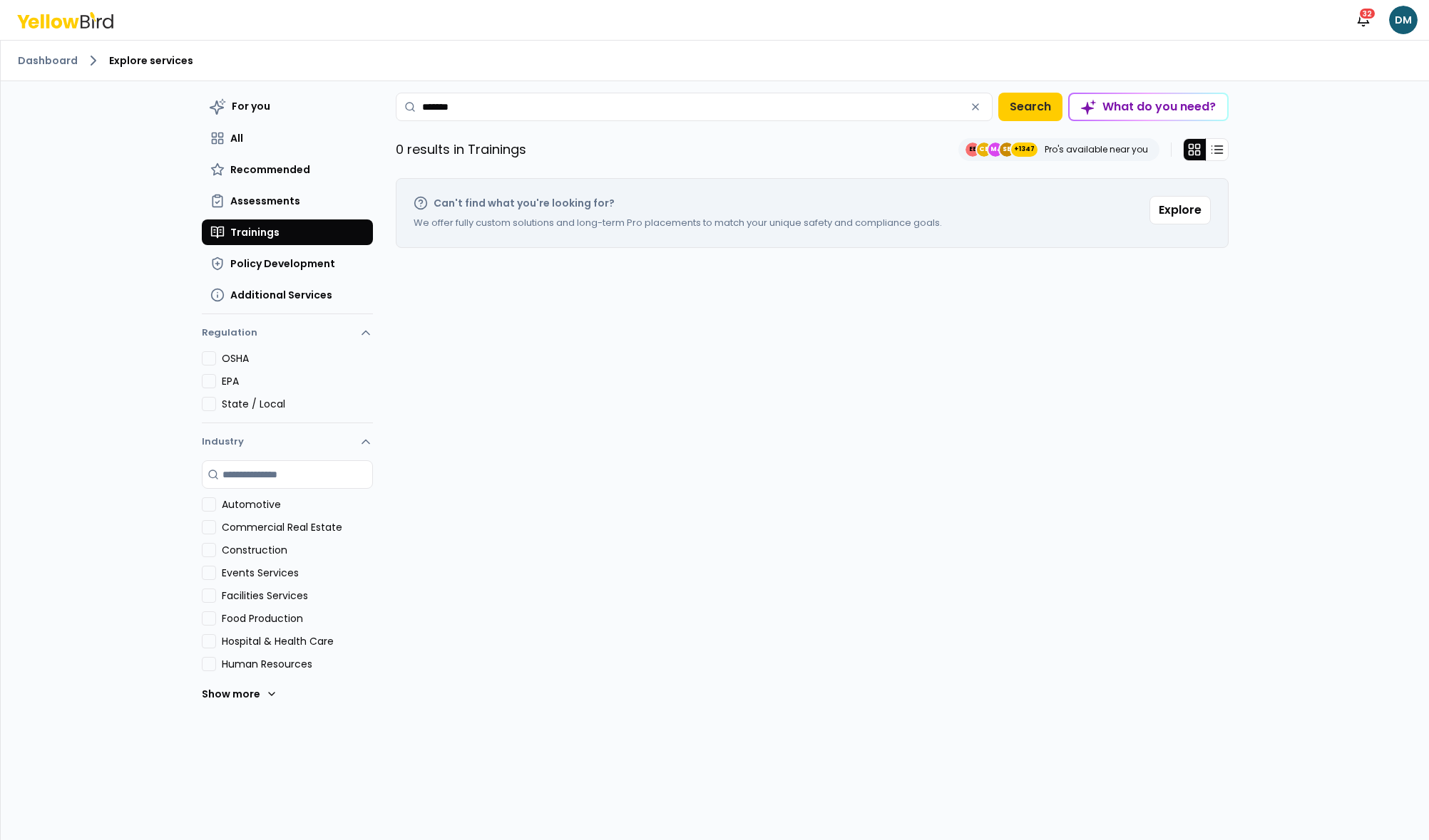
type input "*******"
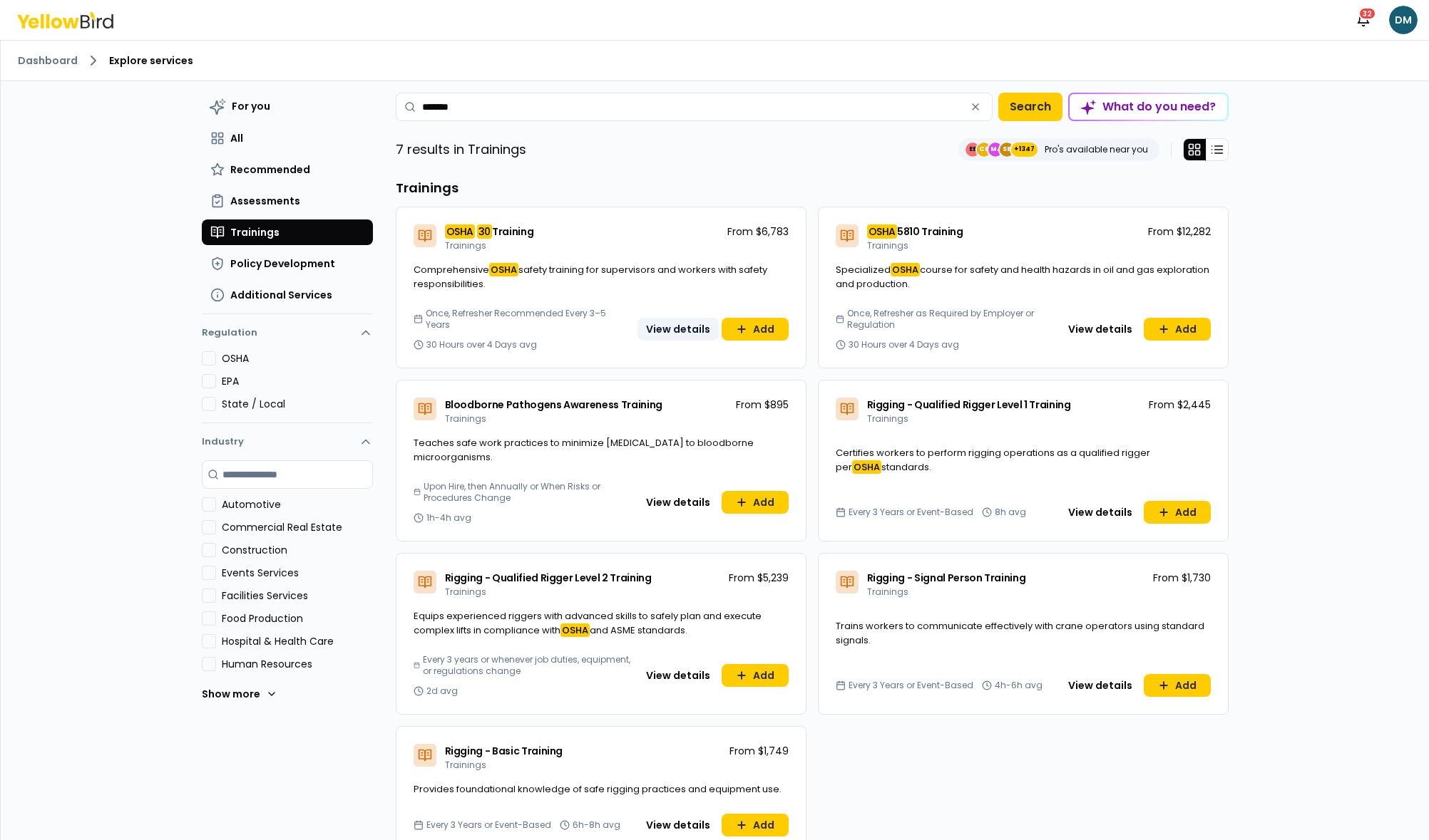
click at [688, 335] on button "View details" at bounding box center [678, 329] width 81 height 23
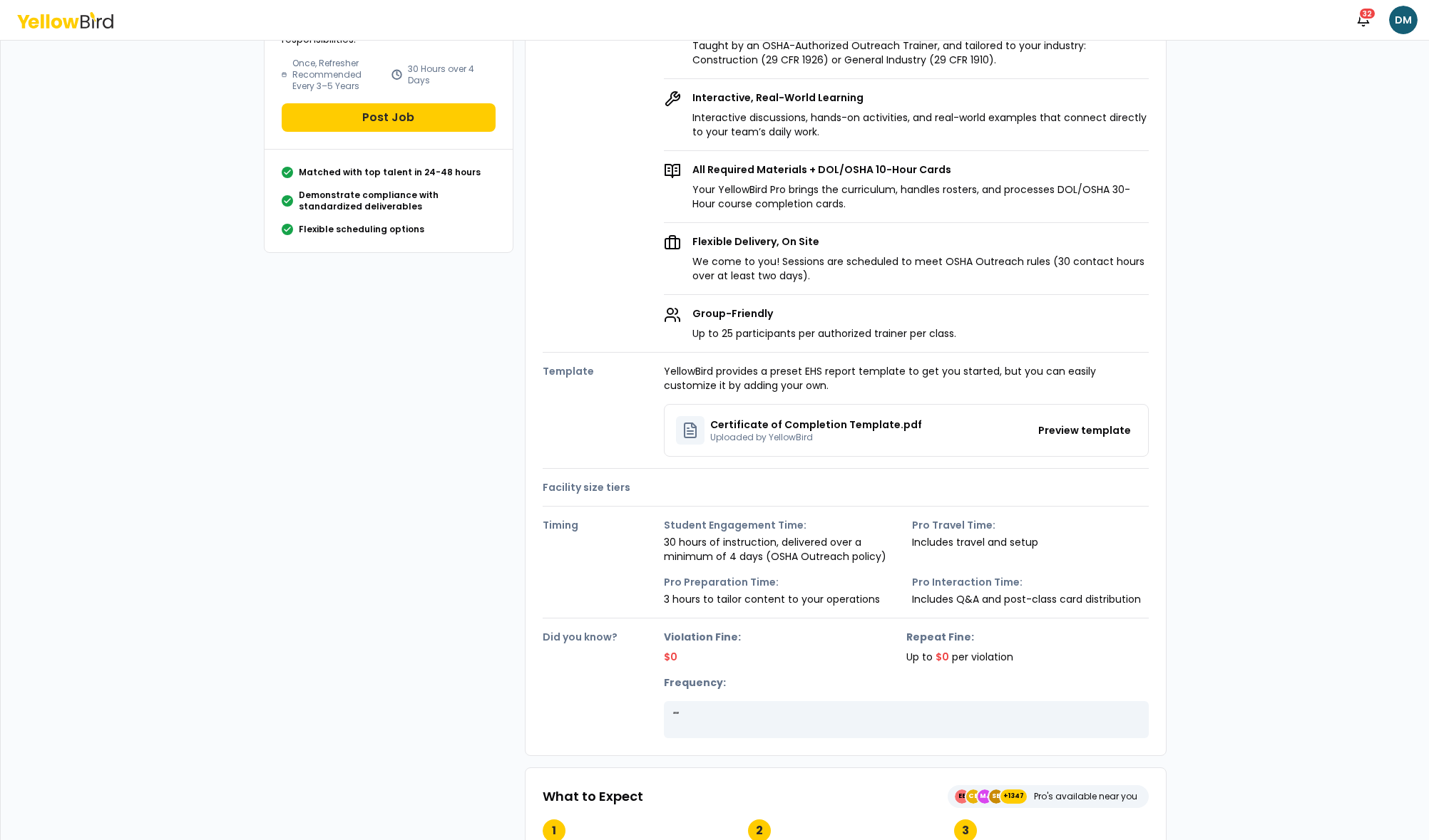
scroll to position [225, 0]
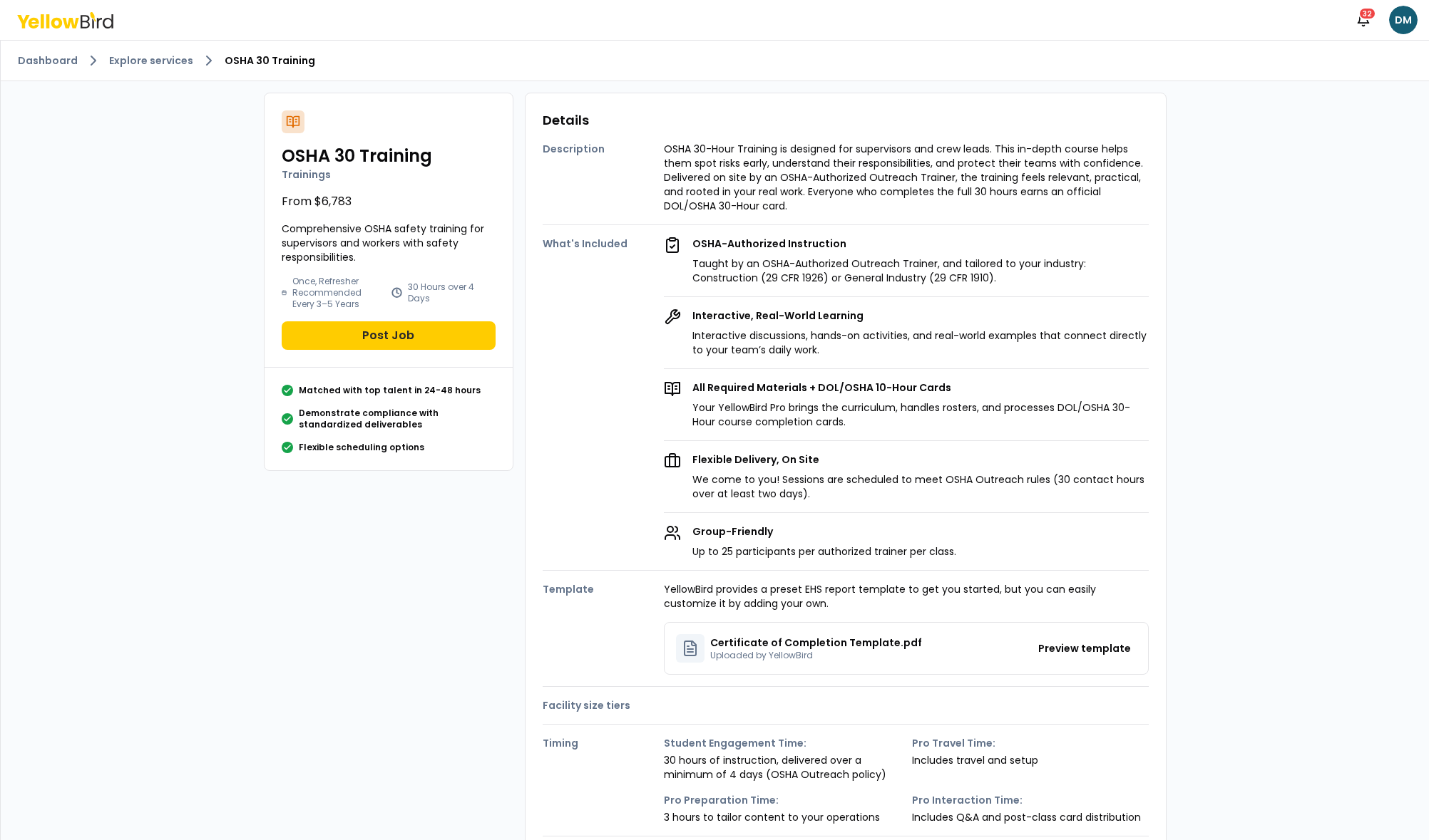
drag, startPoint x: 1000, startPoint y: 384, endPoint x: 991, endPoint y: 384, distance: 9.0
click at [999, 384] on p "All Required Materials + DOL/OSHA 10-Hour Cards" at bounding box center [920, 387] width 457 height 14
drag, startPoint x: 169, startPoint y: 46, endPoint x: 159, endPoint y: 59, distance: 16.4
click at [167, 47] on div "Dashboard Explore services OSHA 30 Training" at bounding box center [715, 61] width 1428 height 41
click at [159, 59] on link "Explore services" at bounding box center [151, 60] width 84 height 14
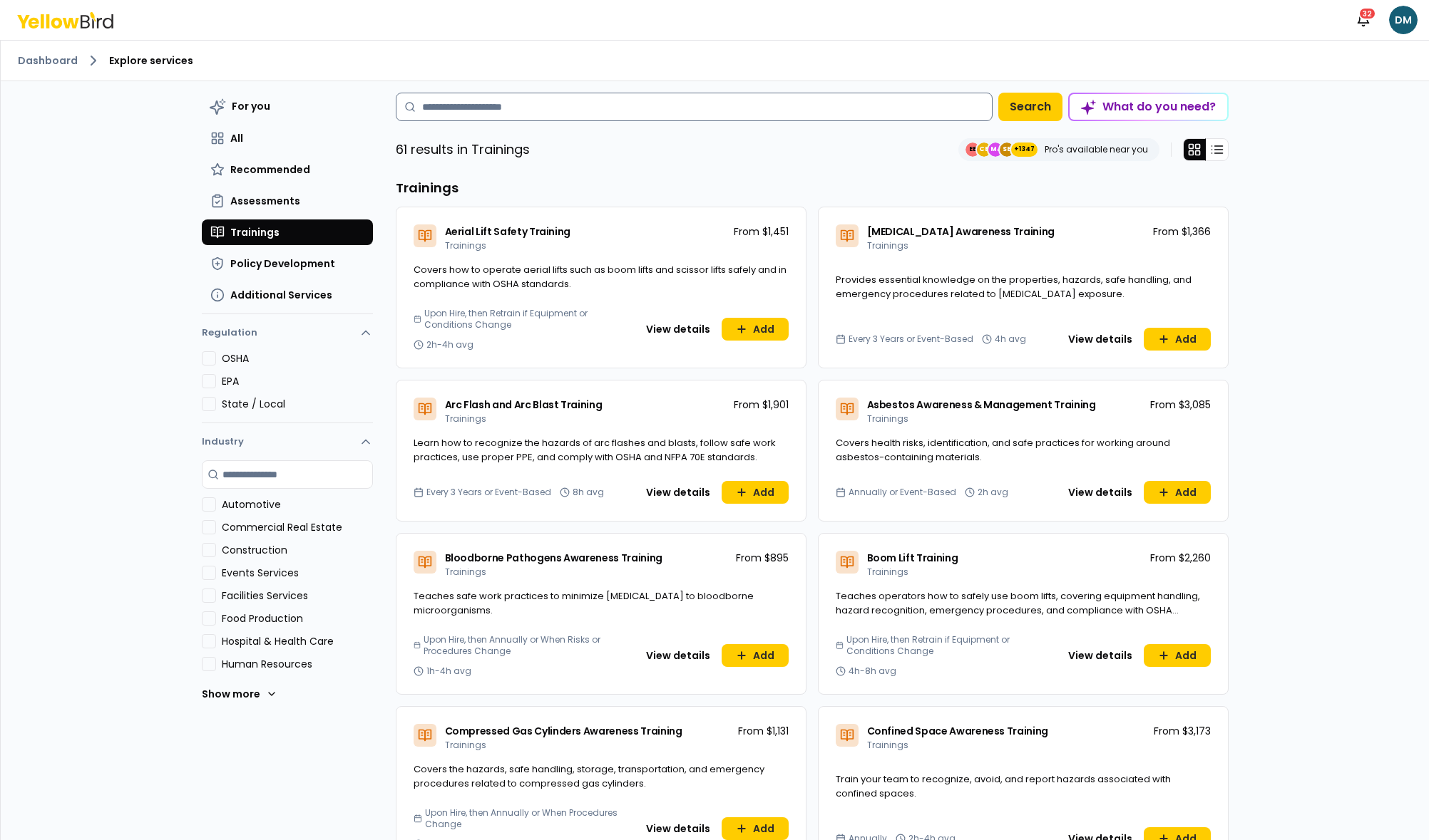
click at [602, 117] on input at bounding box center [694, 107] width 597 height 28
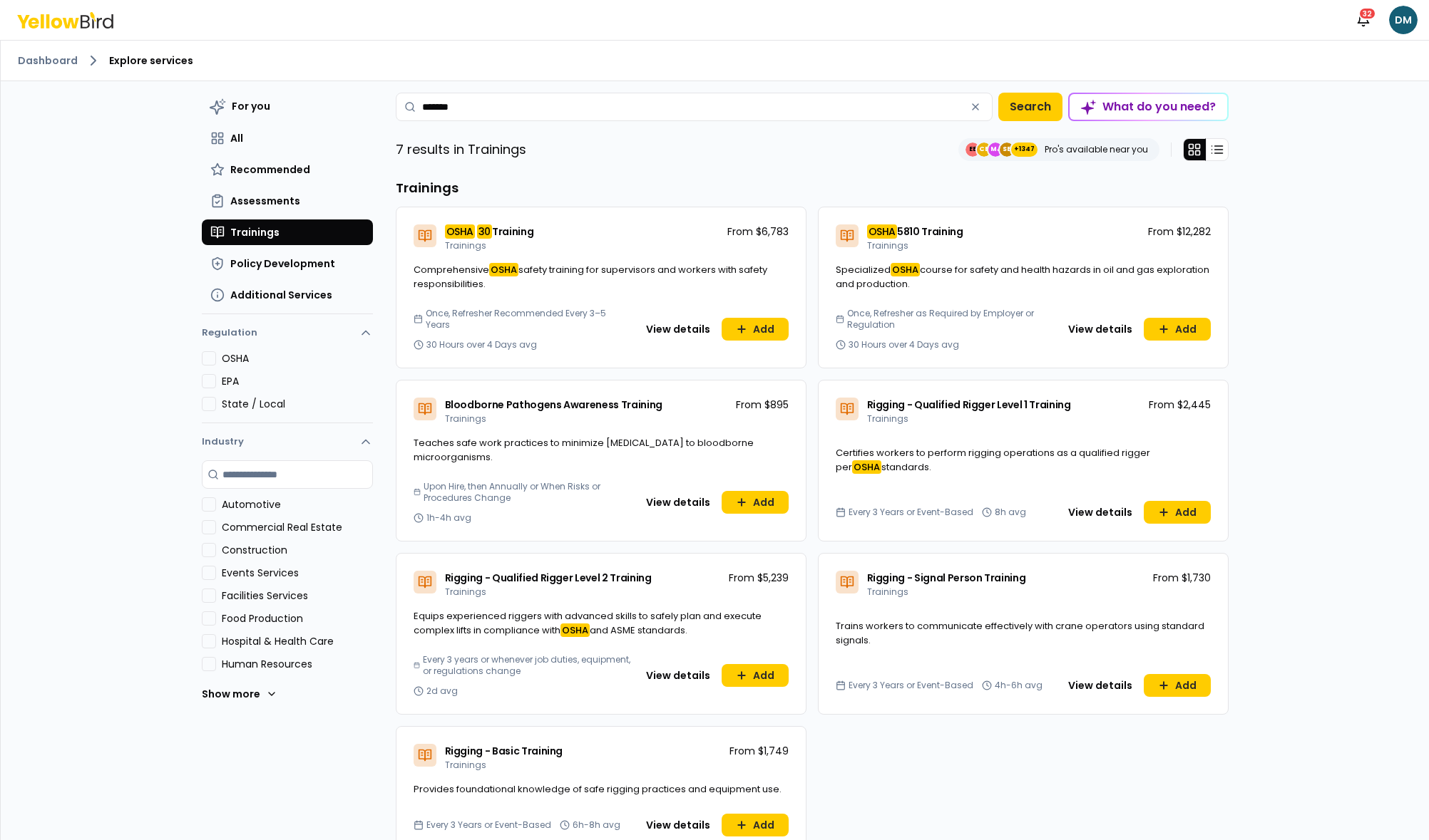
type input "*******"
click at [509, 232] on span "Training" at bounding box center [513, 232] width 42 height 14
click at [672, 332] on button "View details" at bounding box center [678, 329] width 81 height 23
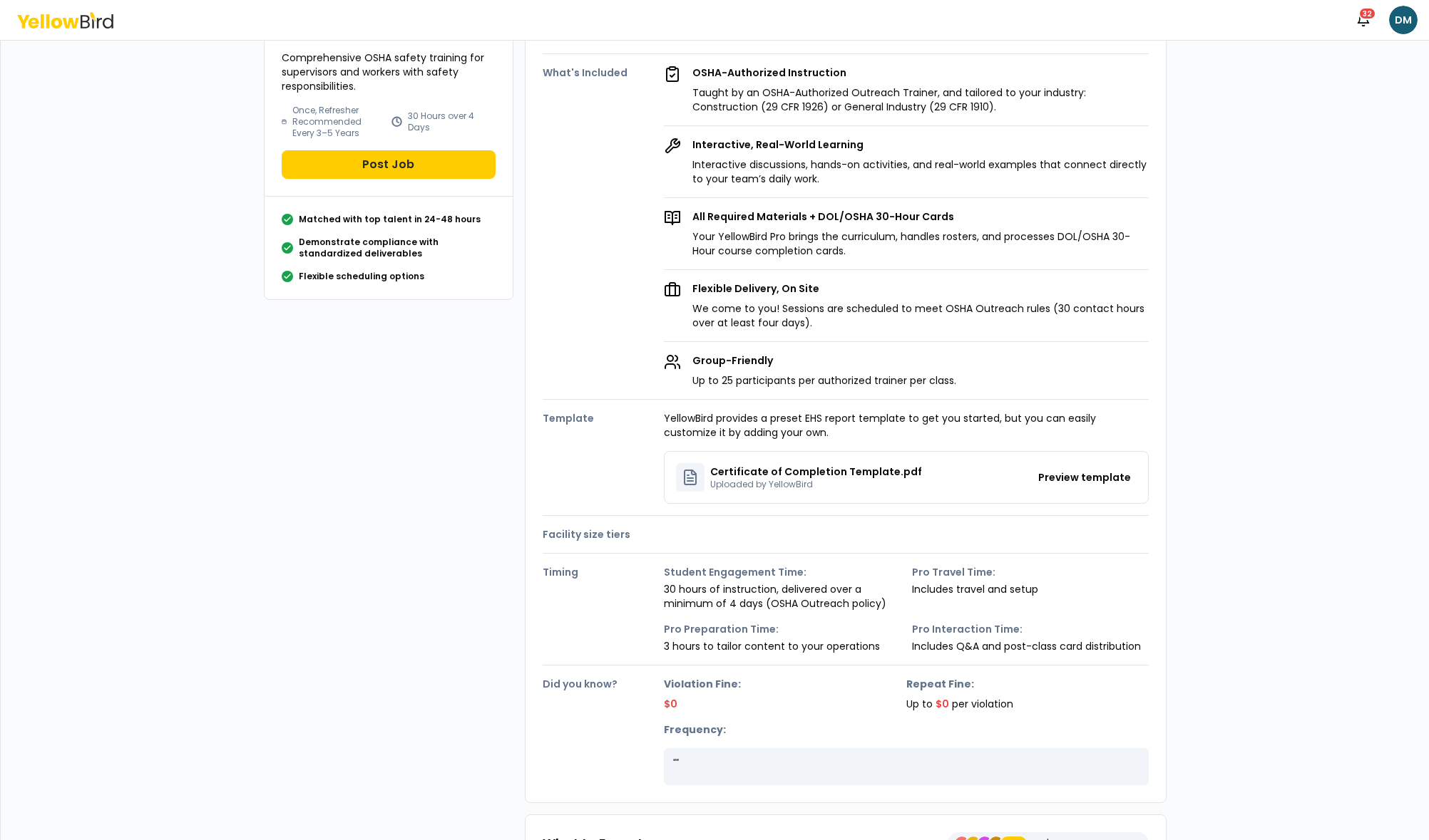
scroll to position [209, 0]
